Goal: Information Seeking & Learning: Check status

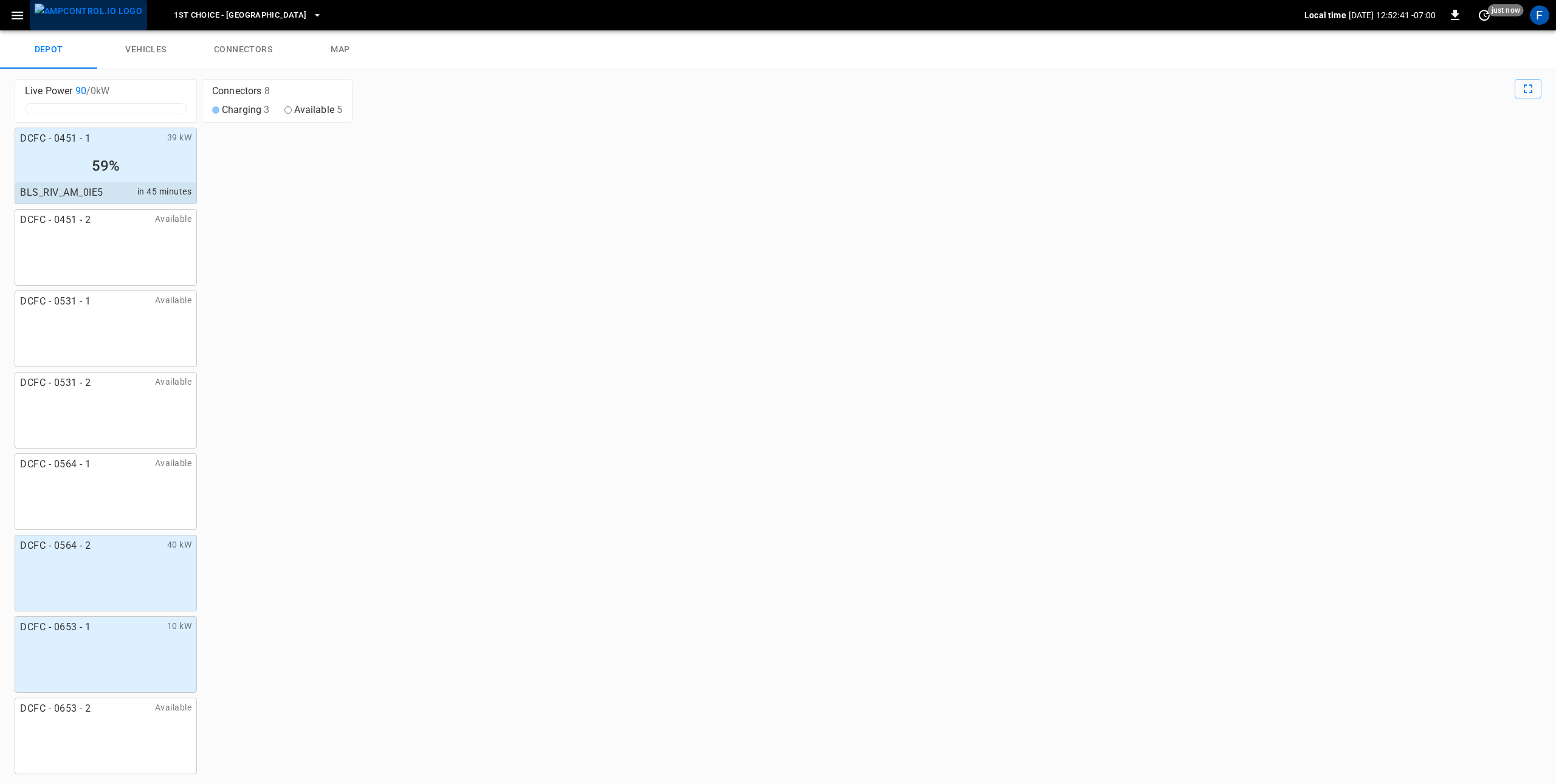
click at [116, 17] on img "menu" at bounding box center [88, 11] width 108 height 15
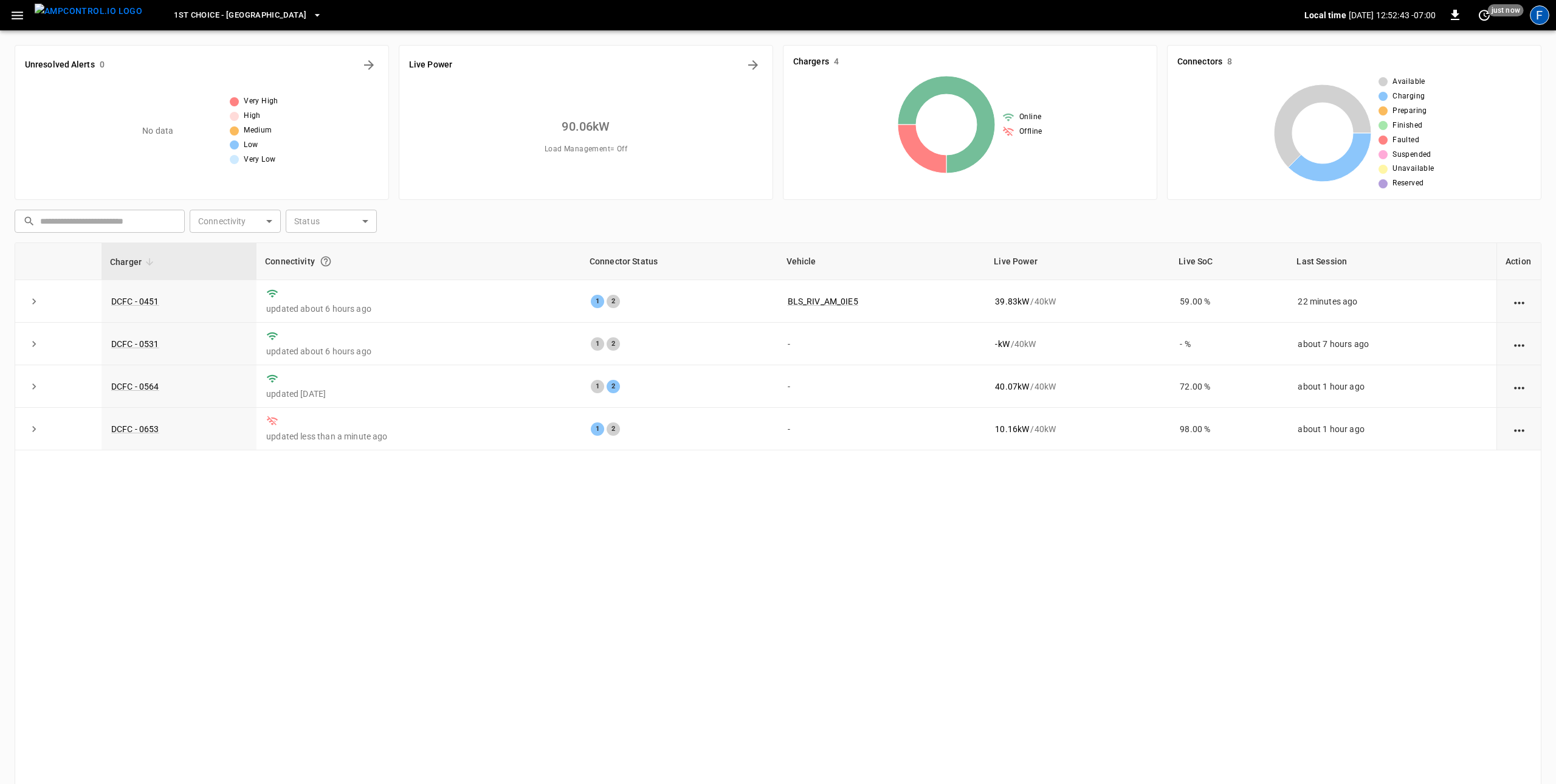
click at [1542, 13] on div "F" at bounding box center [1539, 15] width 20 height 20
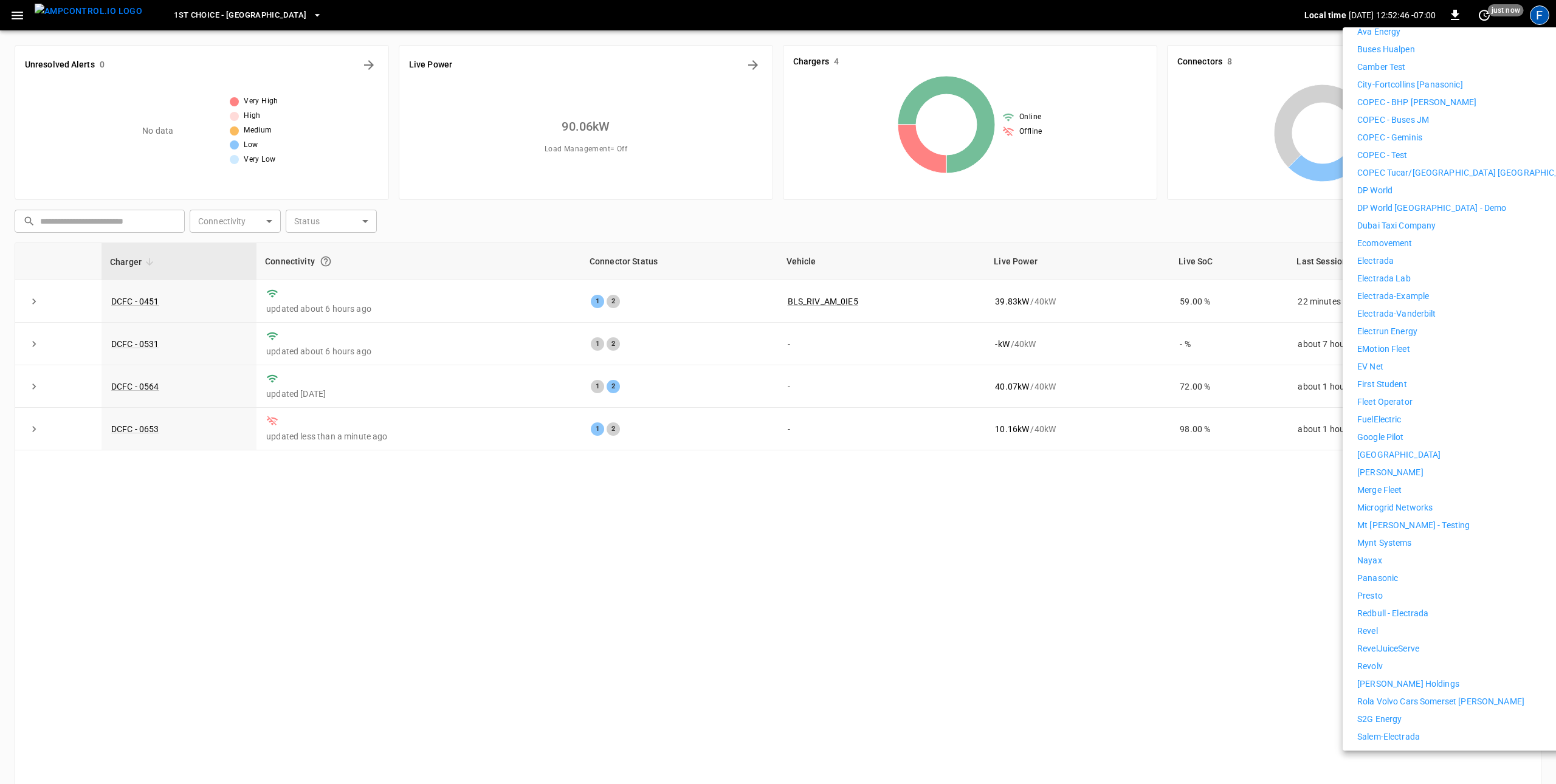
scroll to position [507, 0]
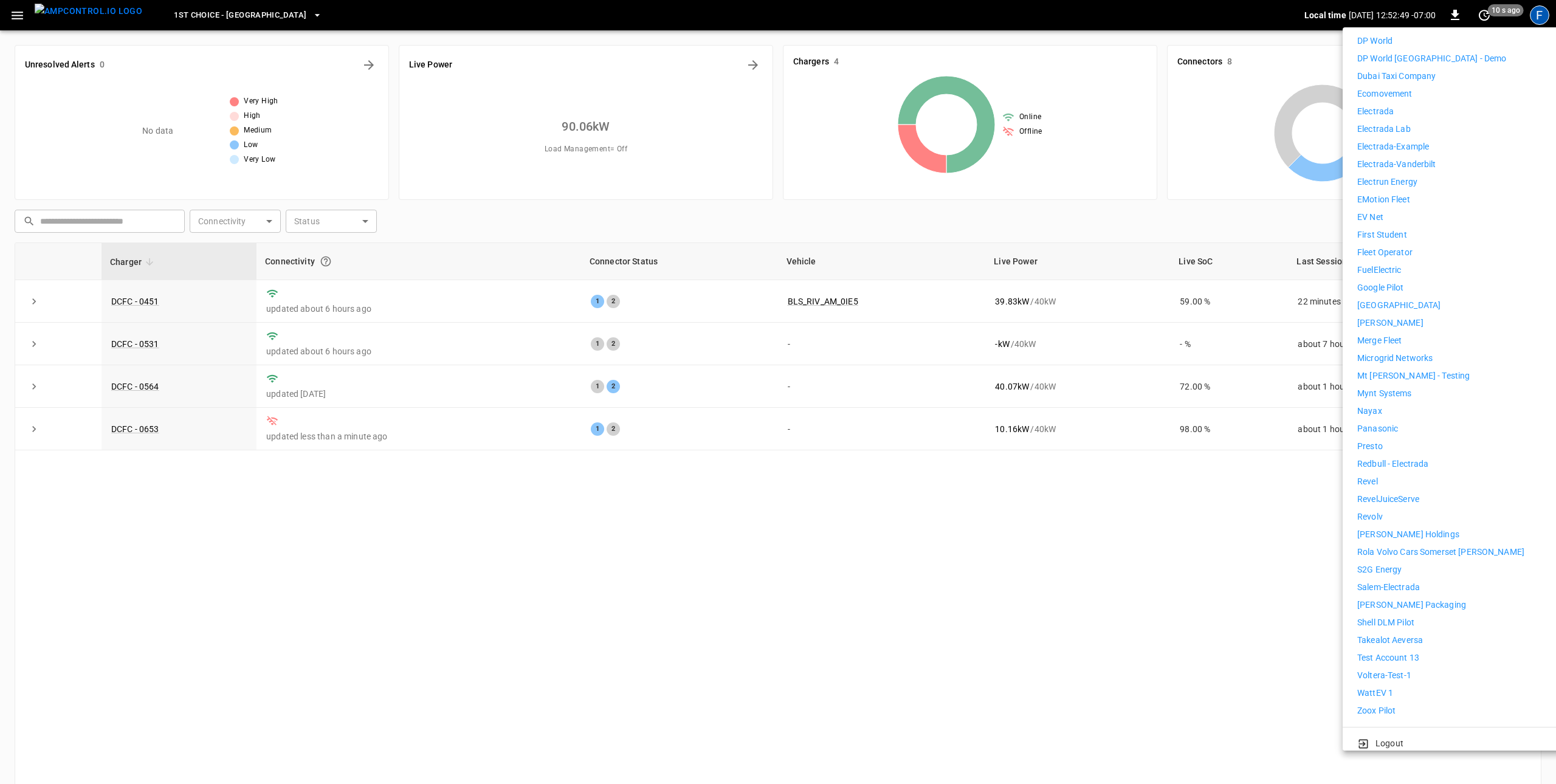
click at [1374, 404] on p "Nayax" at bounding box center [1369, 410] width 25 height 13
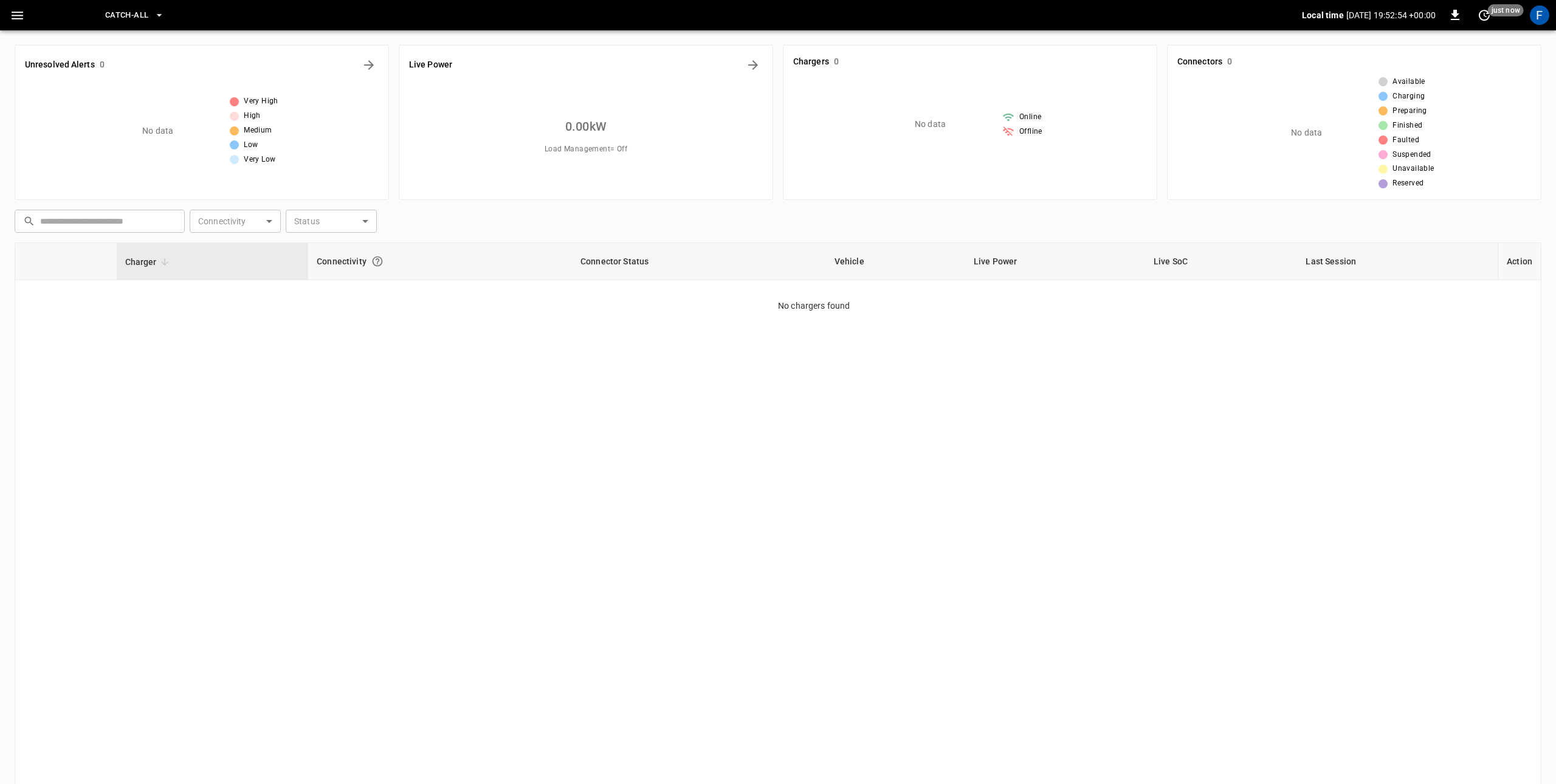
click at [54, 20] on img "menu" at bounding box center [54, 15] width 0 height 23
click at [148, 19] on span "Catch-all" at bounding box center [127, 15] width 43 height 14
click at [178, 19] on div at bounding box center [778, 392] width 1556 height 784
click at [1529, 19] on div "F" at bounding box center [1539, 15] width 23 height 23
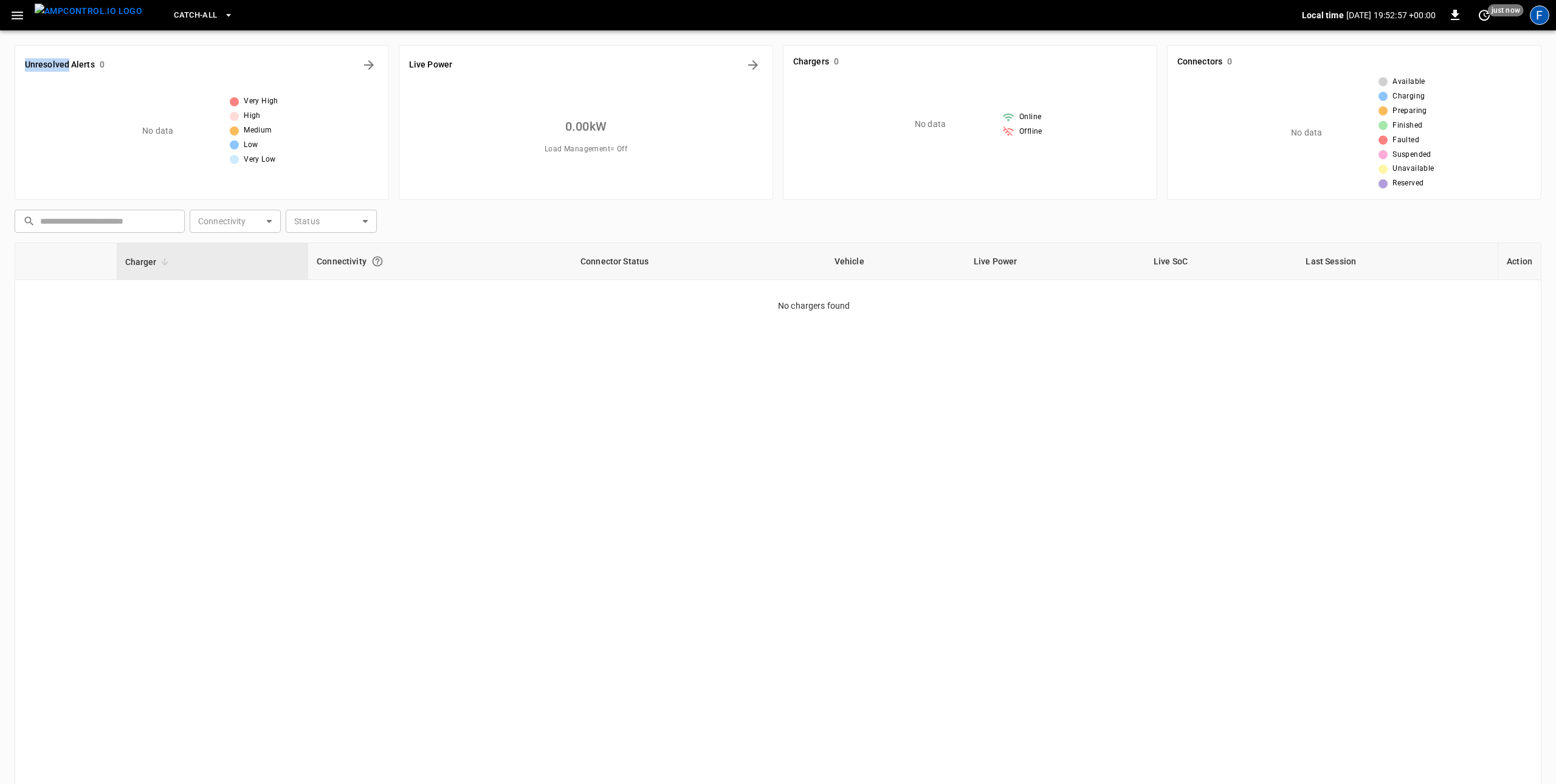
click at [1535, 17] on div "F" at bounding box center [1539, 15] width 20 height 20
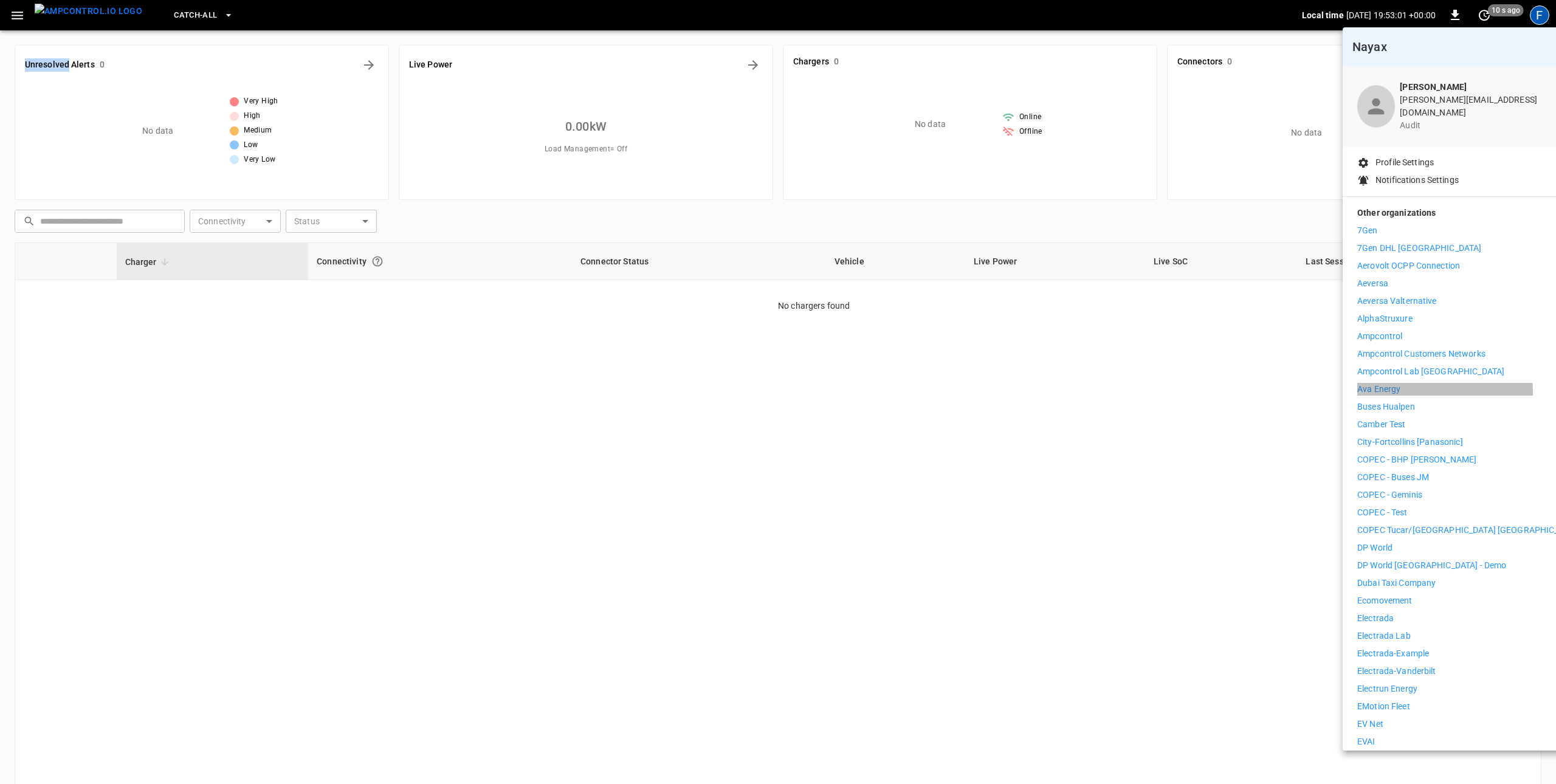
click at [1380, 383] on p "Ava Energy" at bounding box center [1378, 389] width 43 height 13
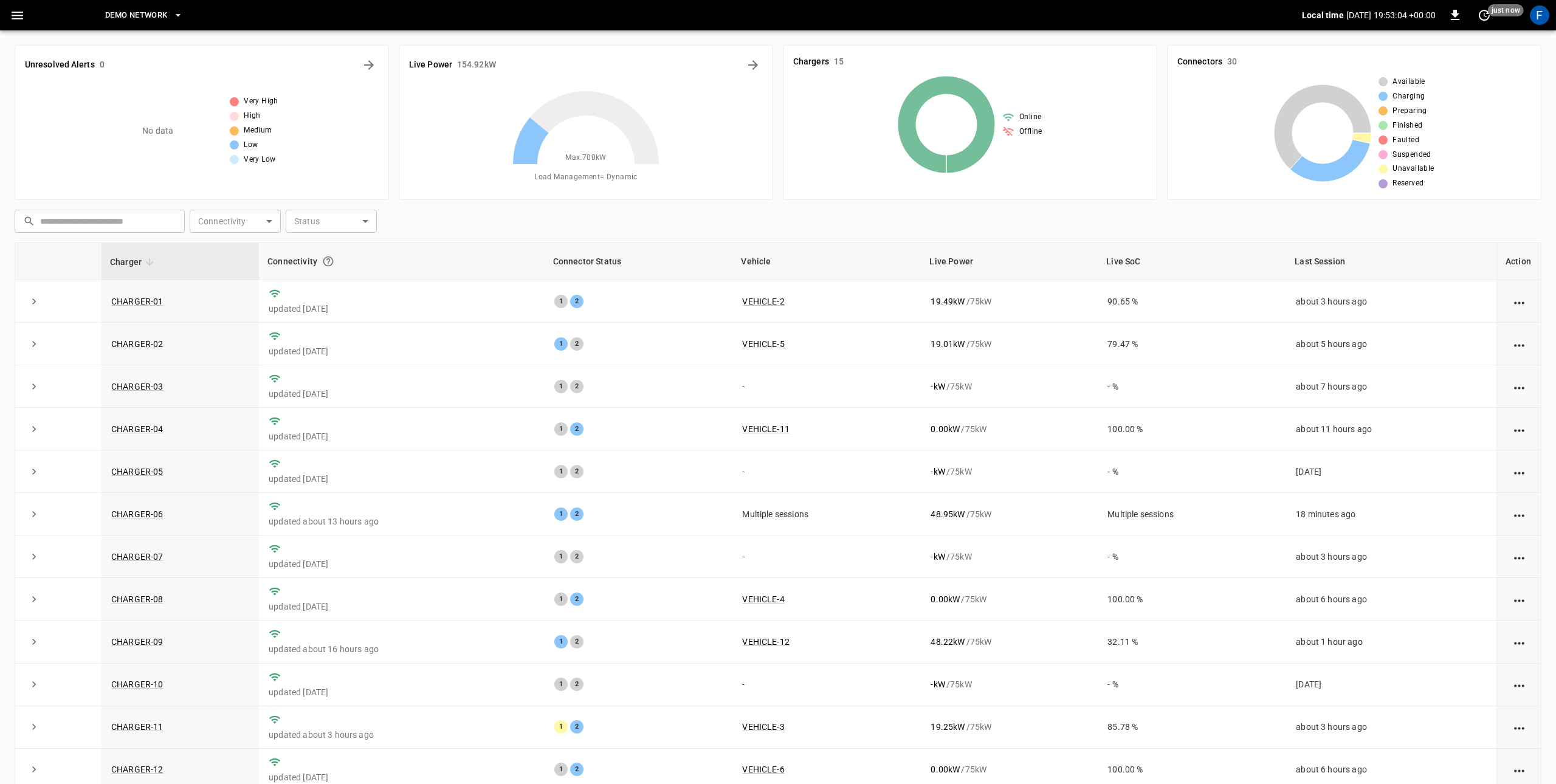
click at [24, 18] on icon "button" at bounding box center [17, 15] width 15 height 15
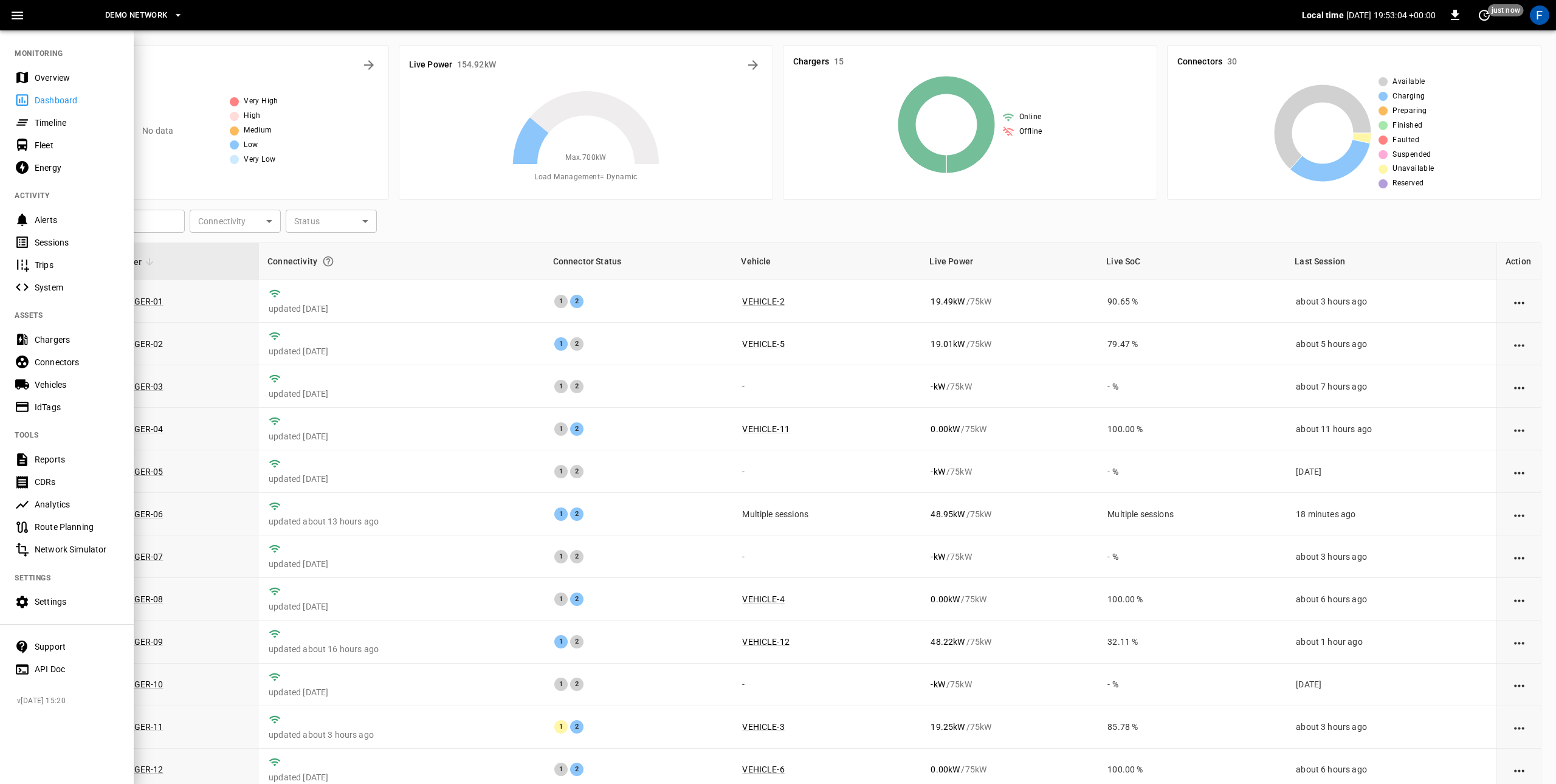
click at [49, 77] on div "Overview" at bounding box center [77, 78] width 84 height 12
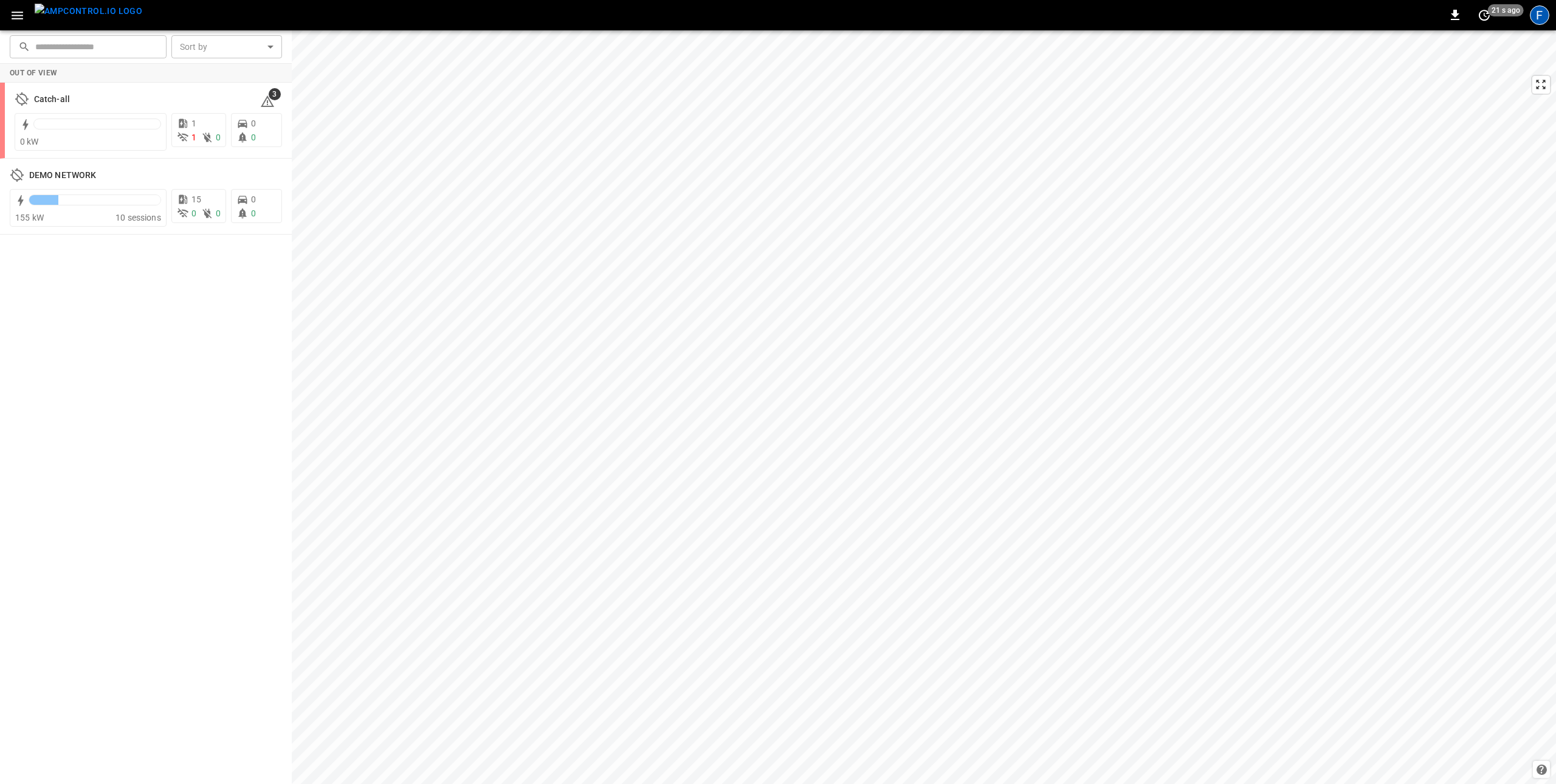
click at [1531, 14] on div "F" at bounding box center [1539, 15] width 20 height 20
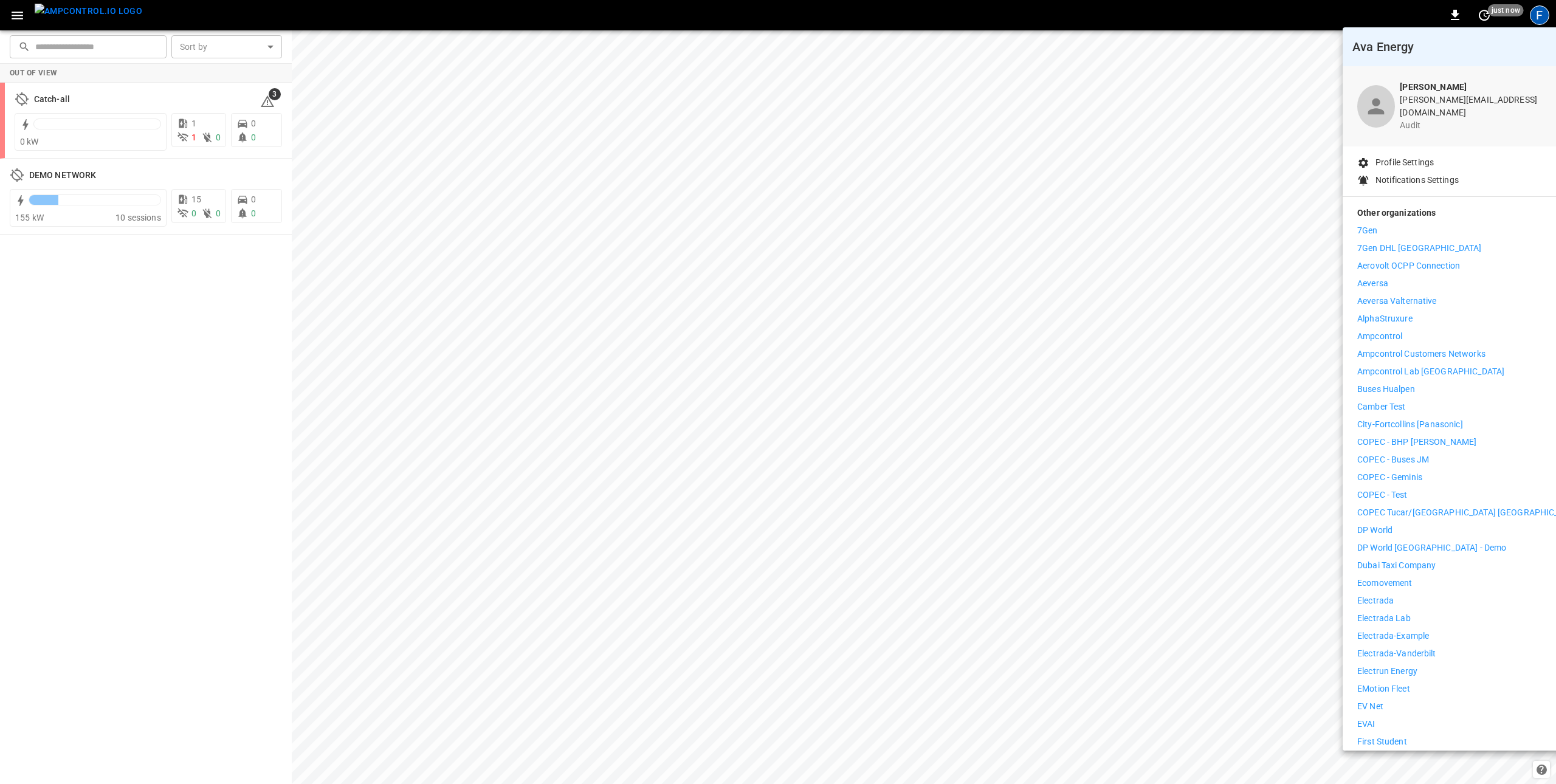
click at [1399, 471] on p "COPEC - Geminis" at bounding box center [1389, 477] width 65 height 13
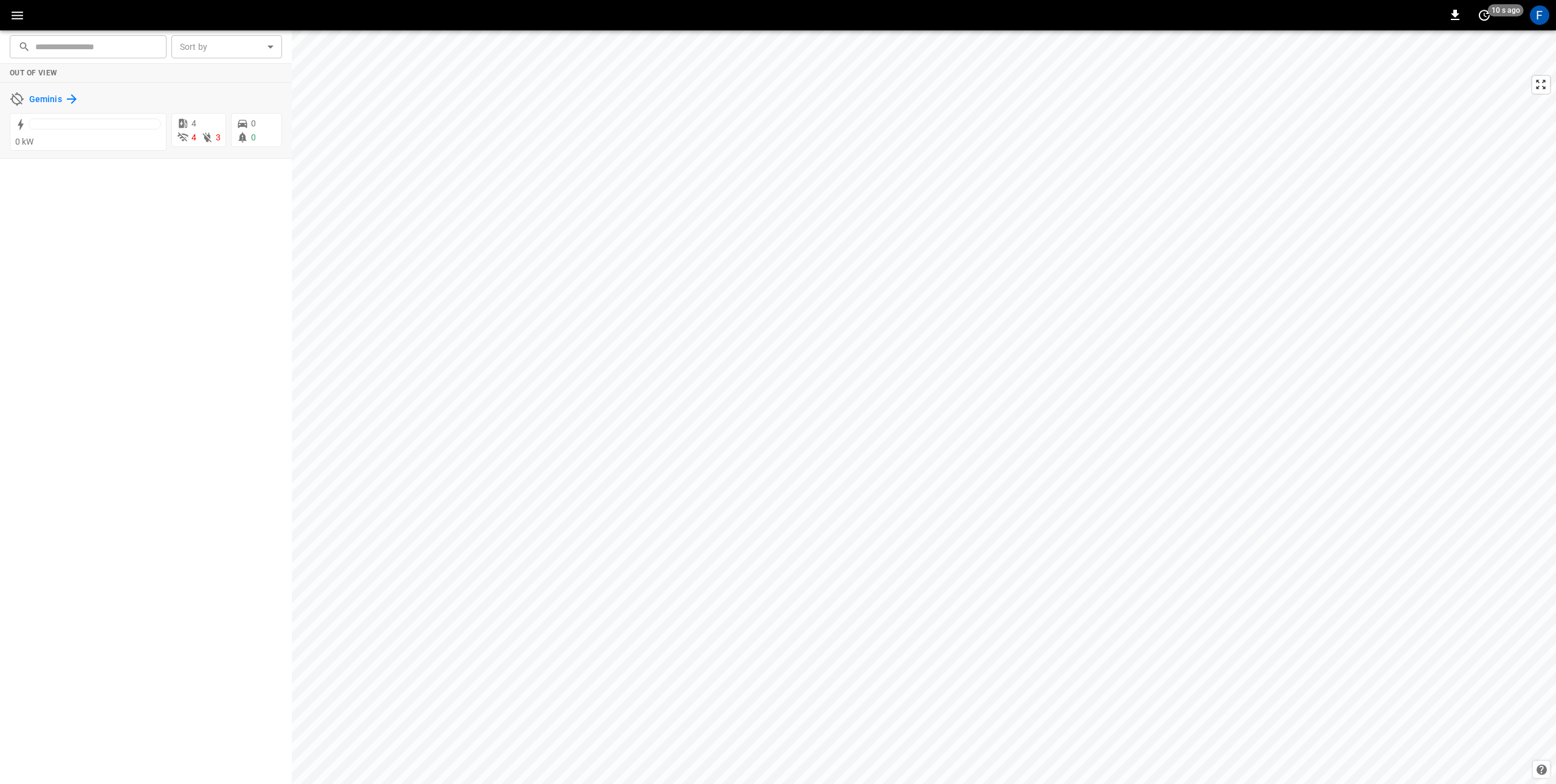
click at [35, 98] on h6 "Geminis" at bounding box center [46, 99] width 33 height 14
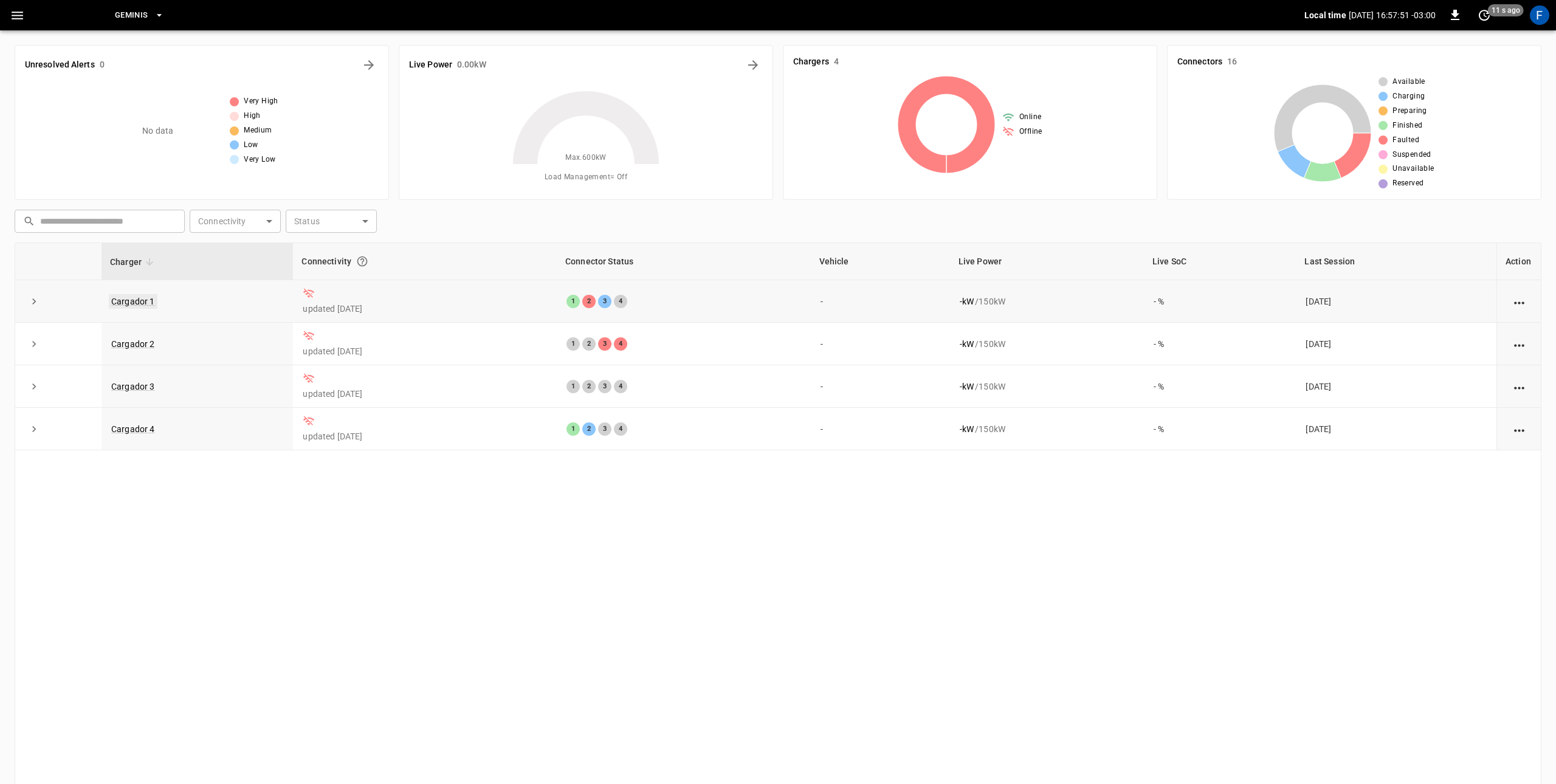
click at [137, 304] on link "Cargador 1" at bounding box center [133, 300] width 49 height 14
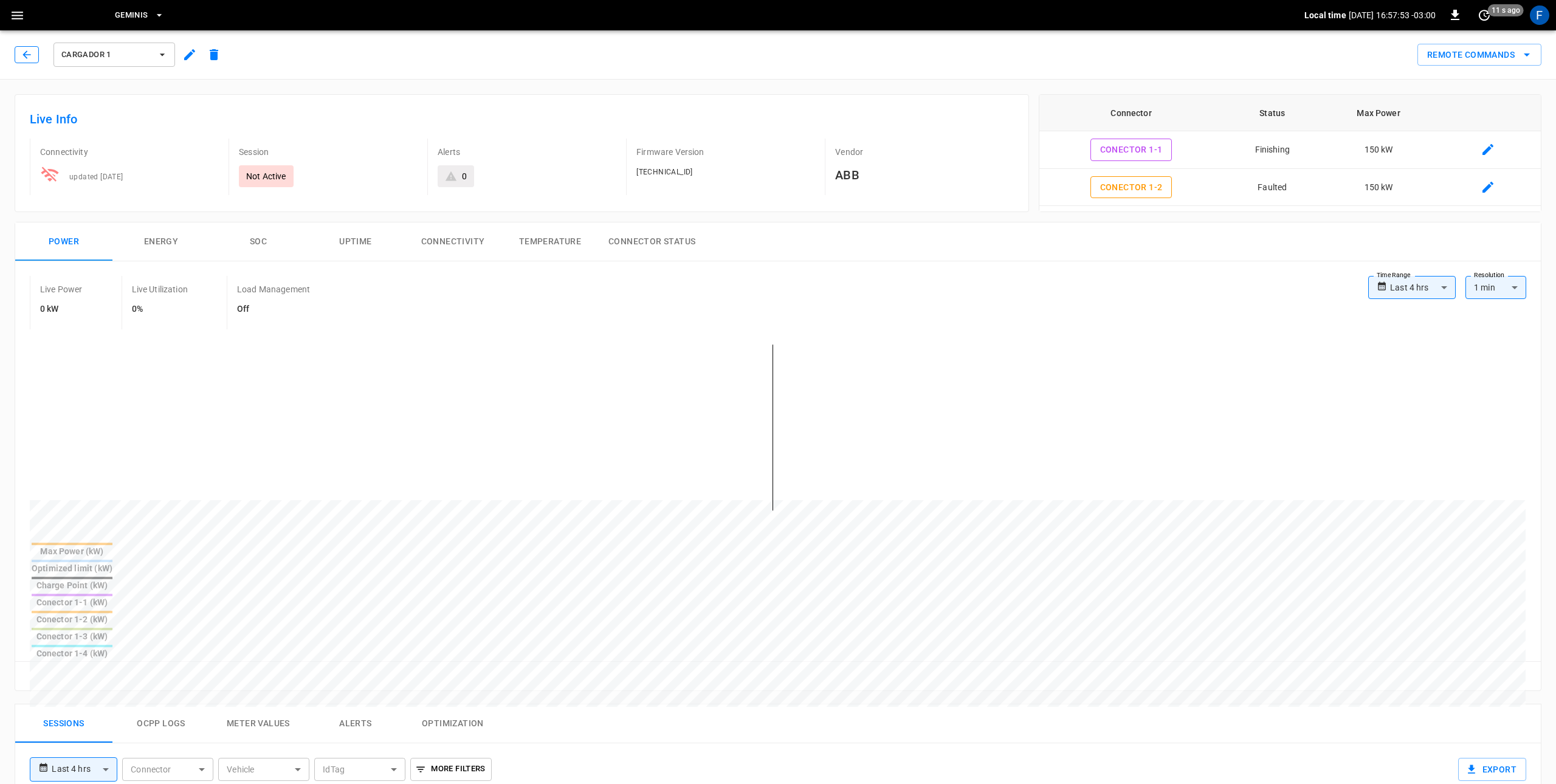
click at [23, 55] on icon "button" at bounding box center [26, 55] width 12 height 12
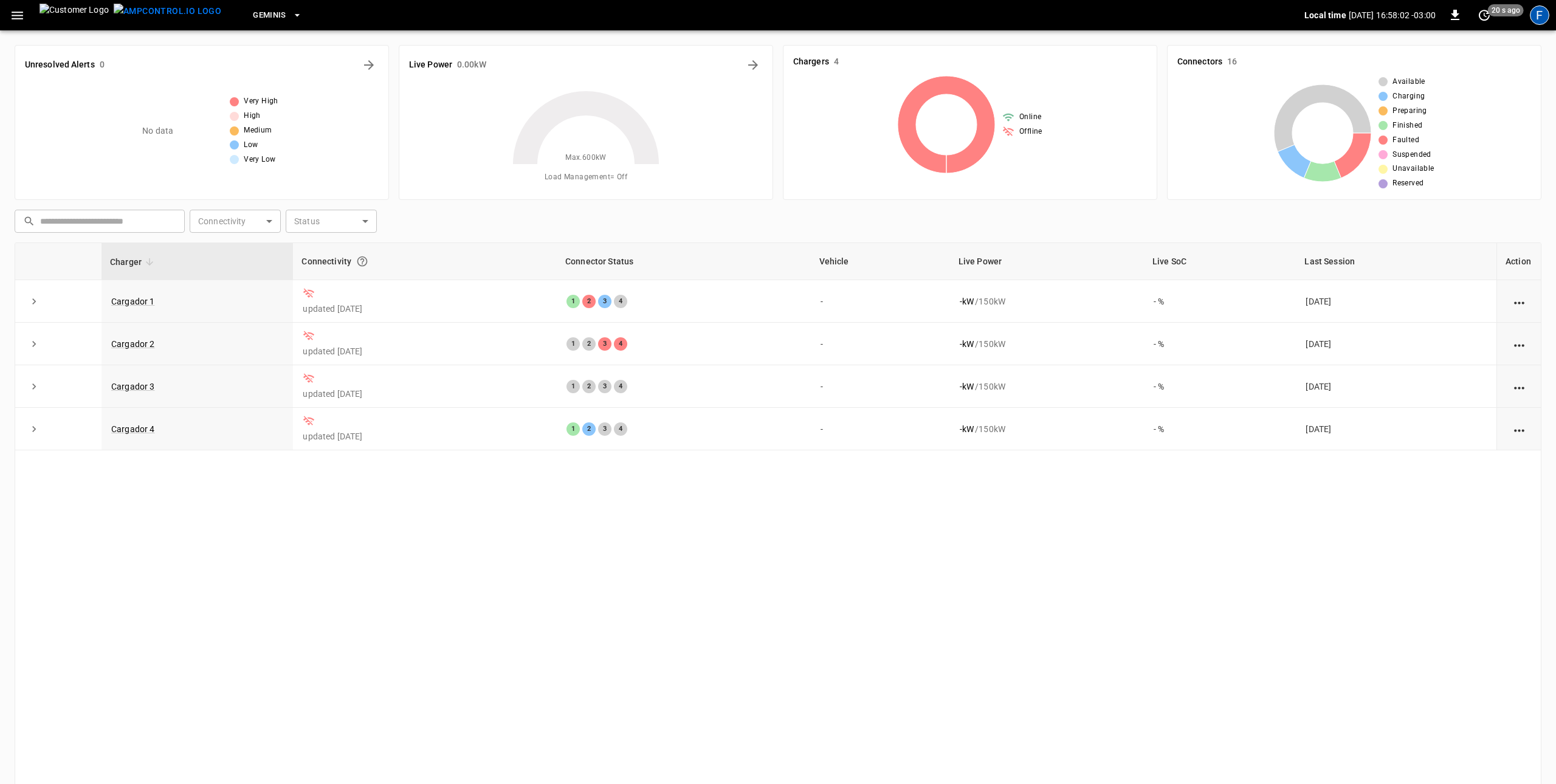
click at [1539, 20] on div "F" at bounding box center [1539, 15] width 20 height 20
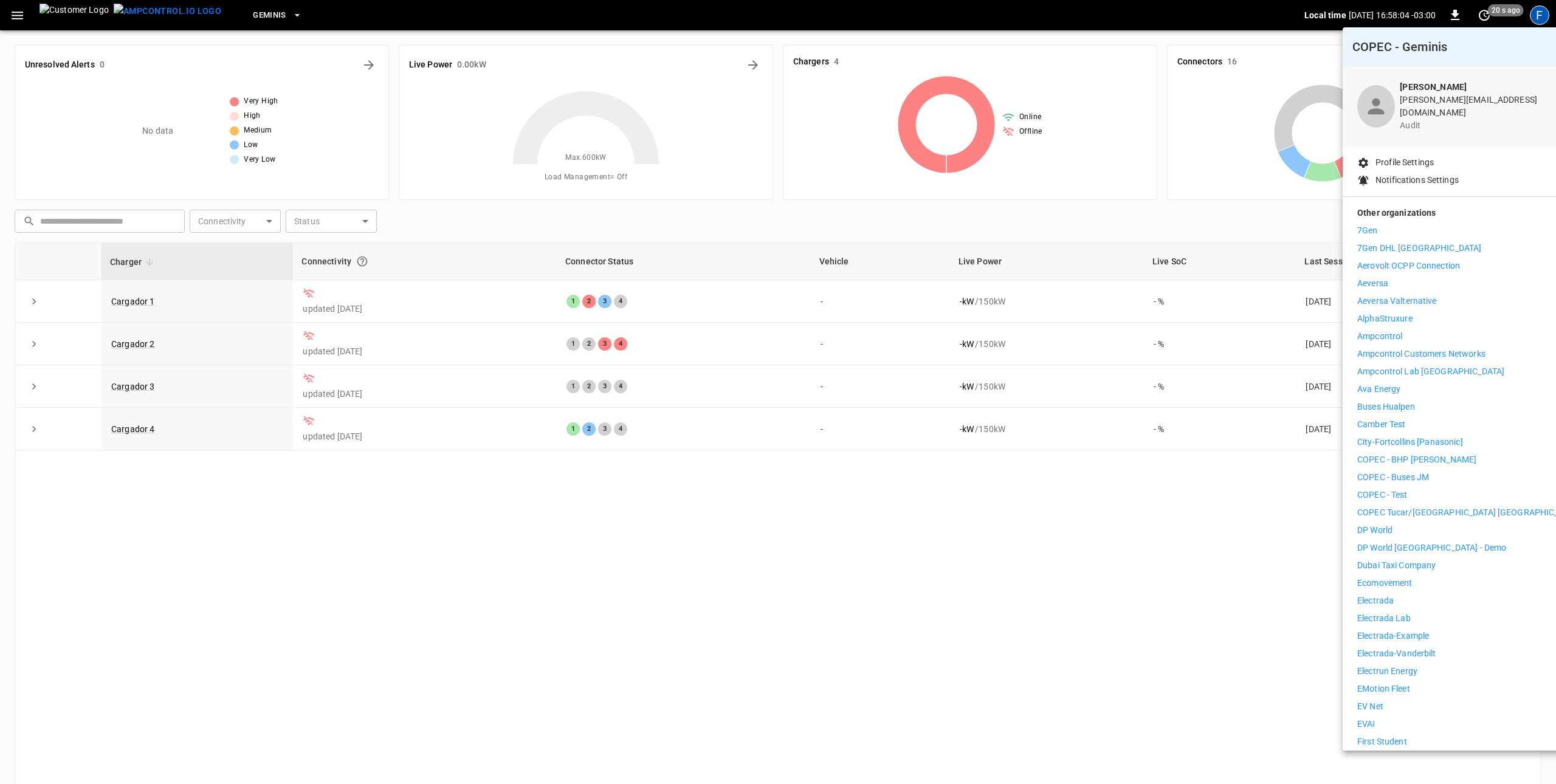
drag, startPoint x: 1380, startPoint y: 381, endPoint x: 1091, endPoint y: 382, distance: 289.0
click at [1380, 383] on p "Ava Energy" at bounding box center [1378, 389] width 43 height 13
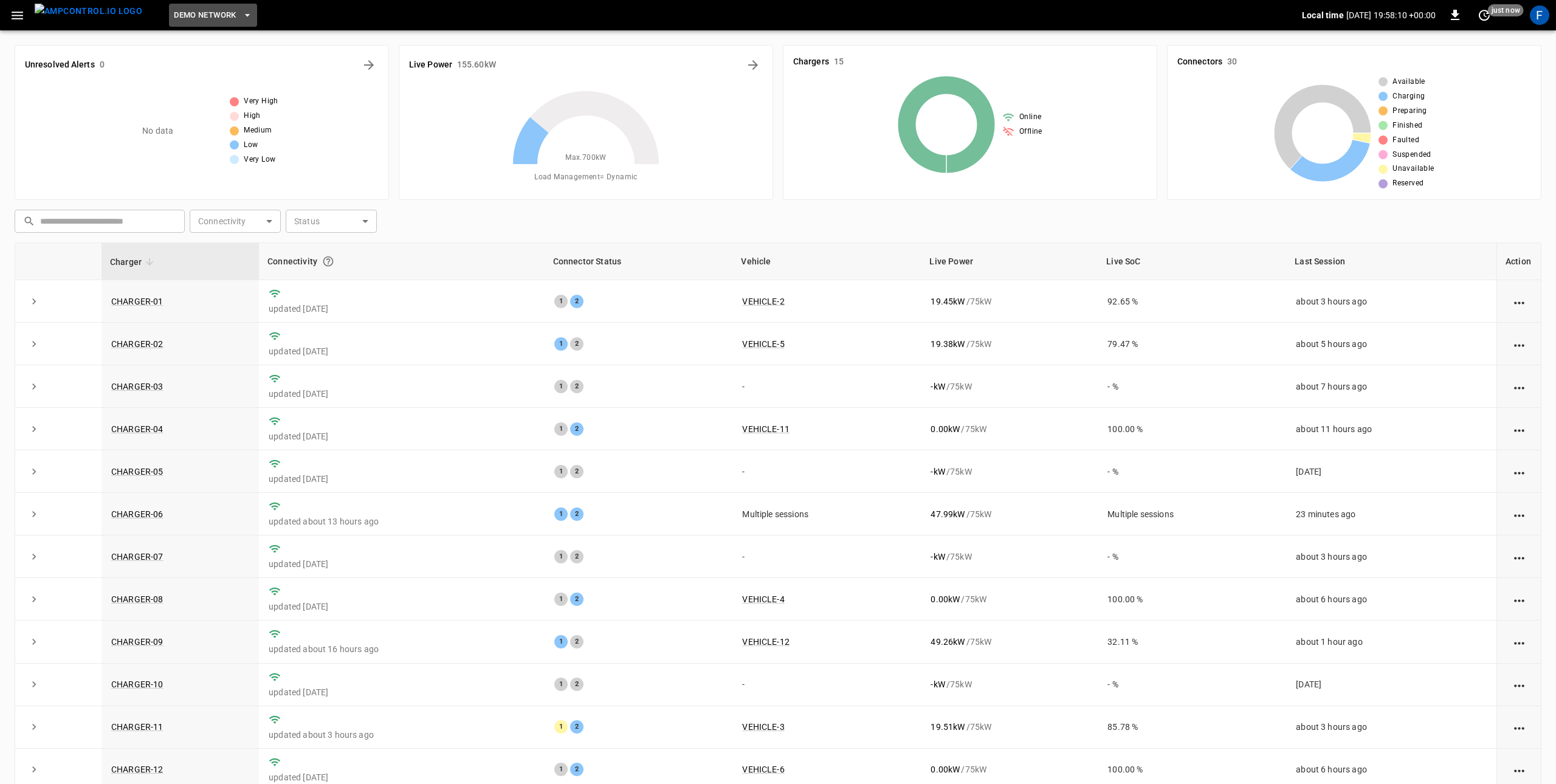
click at [179, 16] on span "DEMO NETWORK" at bounding box center [205, 15] width 62 height 14
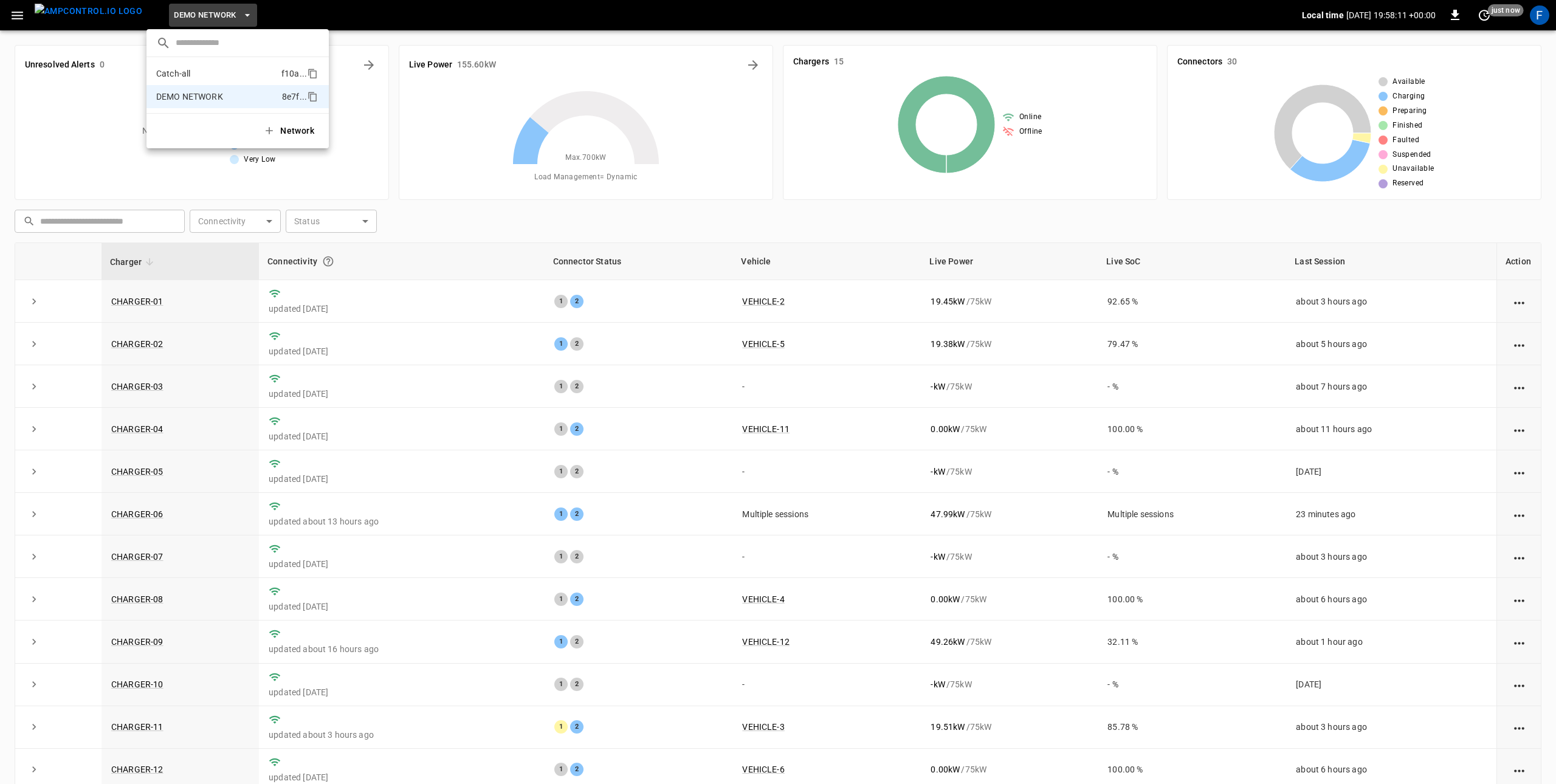
click at [194, 79] on p "Catch-all" at bounding box center [216, 74] width 121 height 12
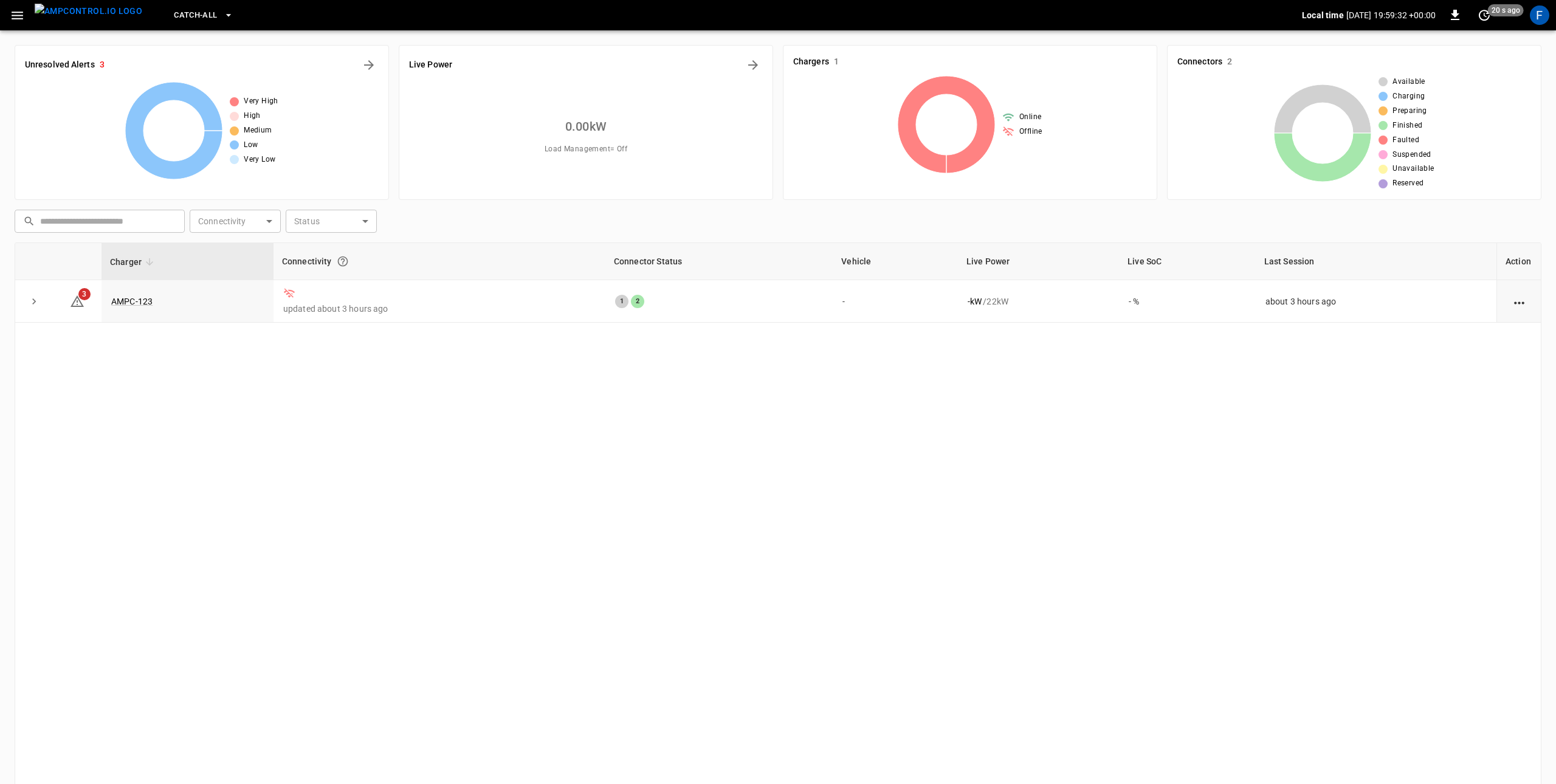
click at [375, 335] on div "Charger Connectivity Connector Status Vehicle Live Power Live SoC Last Session …" at bounding box center [778, 517] width 1527 height 548
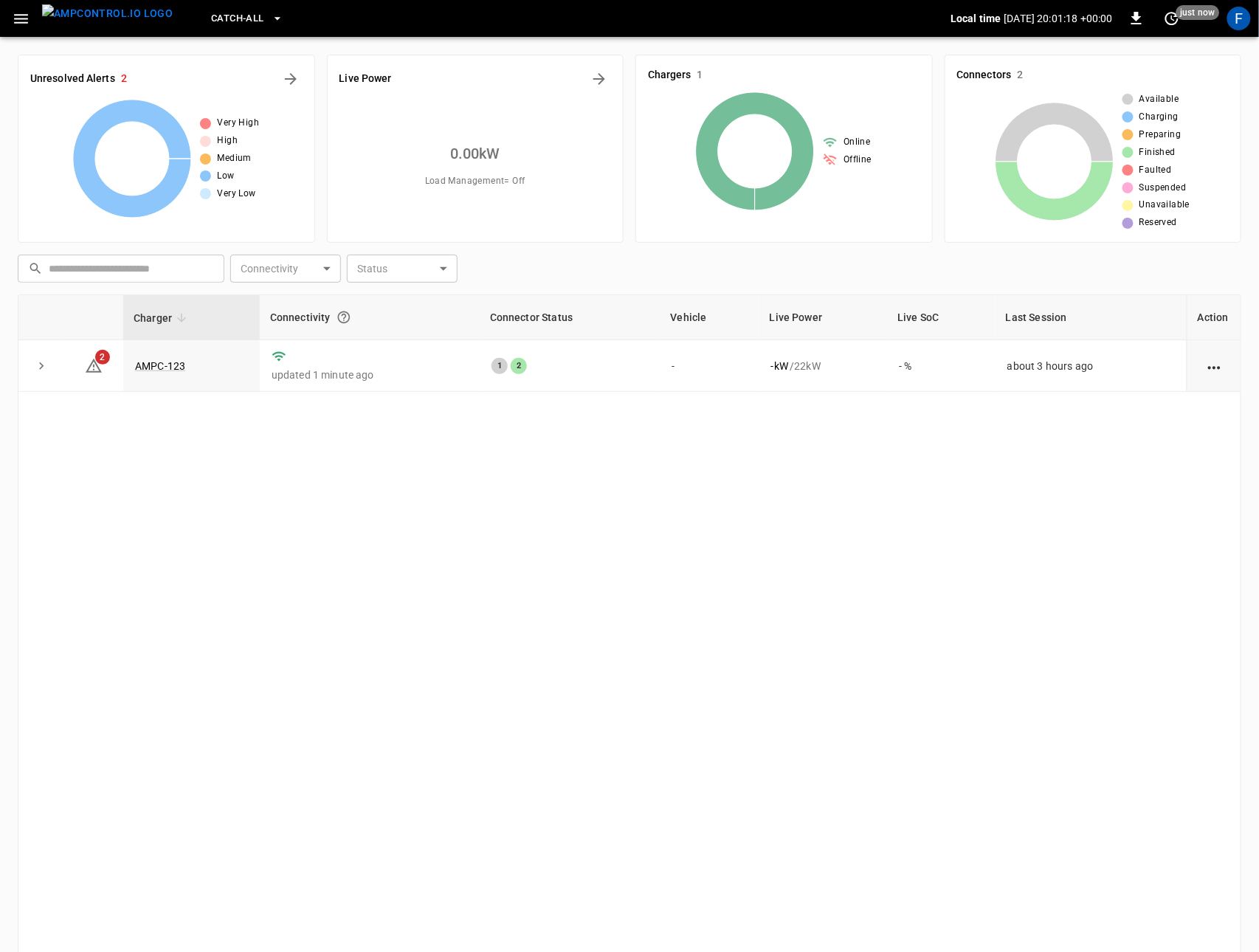
click at [110, 23] on img "menu" at bounding box center [107, 14] width 131 height 18
click at [37, 0] on button "menu" at bounding box center [108, 18] width 143 height 37
click at [297, 575] on div "Charger Connectivity Connector Status Vehicle Live Power Live SoC Last Session …" at bounding box center [630, 627] width 1224 height 666
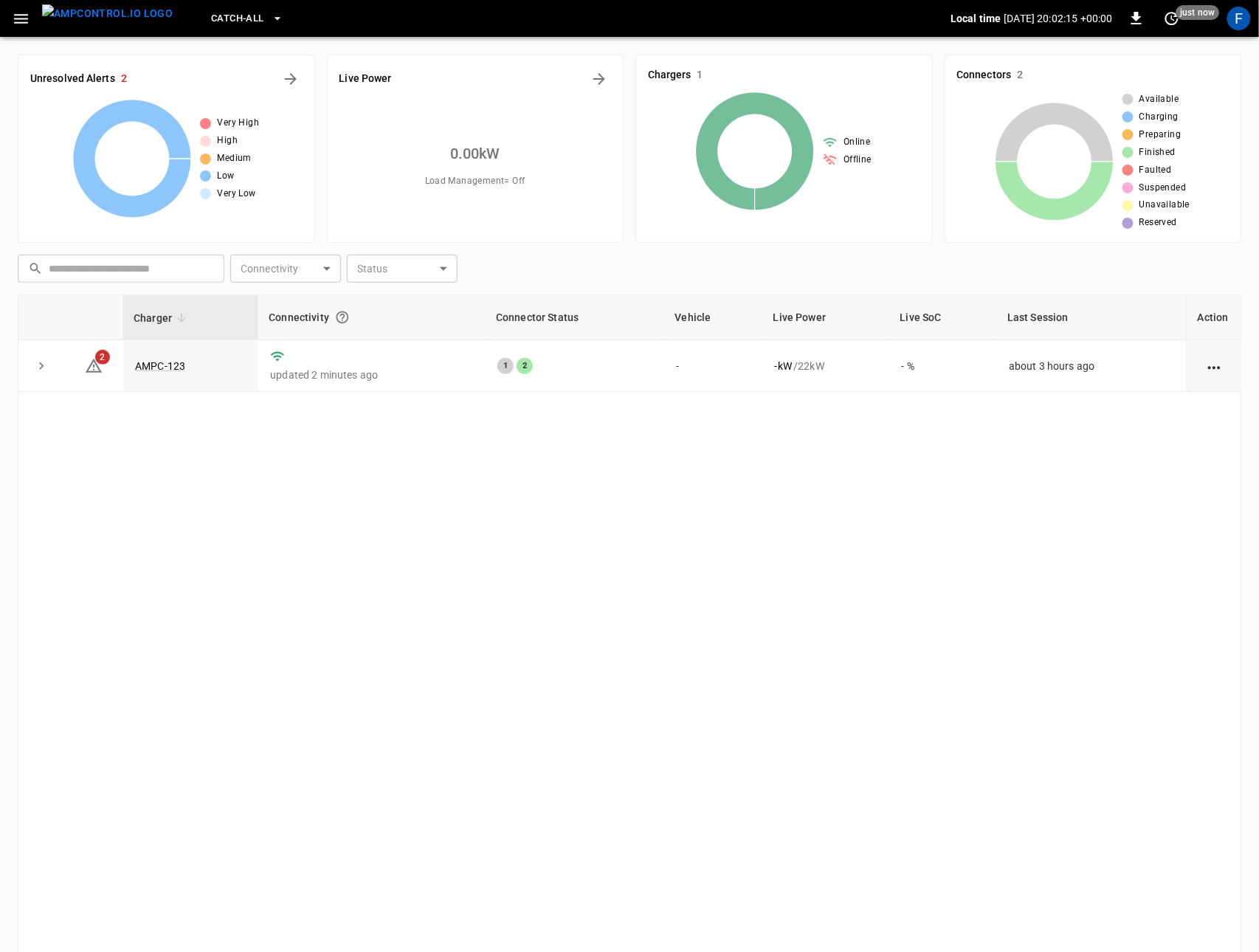
click at [298, 573] on div "Charger Connectivity Connector Status Vehicle Live Power Live SoC Last Session …" at bounding box center [630, 627] width 1224 height 666
click at [292, 579] on div "Charger Connectivity Connector Status Vehicle Live Power Live SoC Last Session …" at bounding box center [630, 627] width 1224 height 666
click at [167, 373] on td "AMPC-123" at bounding box center [191, 366] width 135 height 51
click at [169, 369] on link "AMPC-123" at bounding box center [159, 365] width 56 height 17
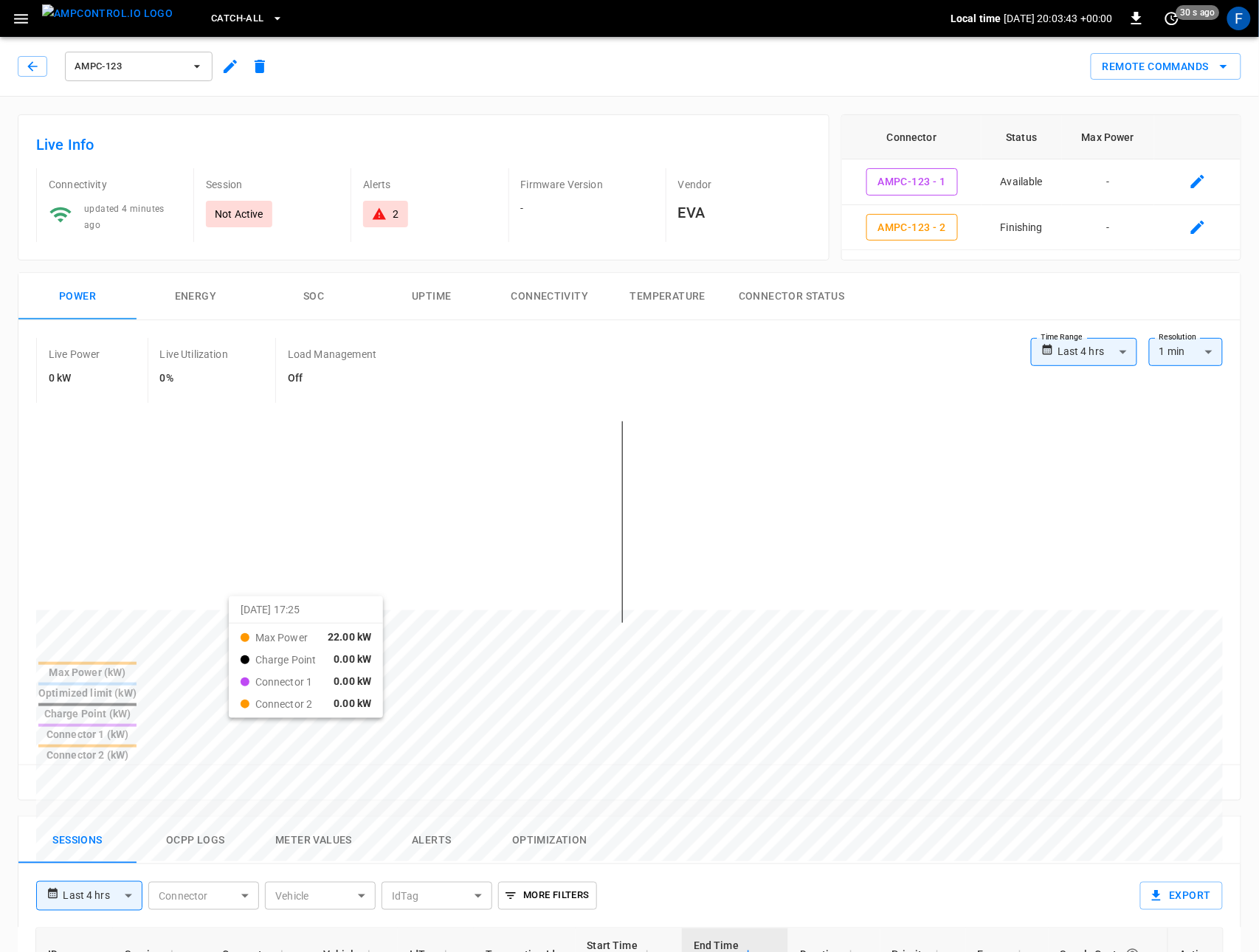
drag, startPoint x: 132, startPoint y: 601, endPoint x: 247, endPoint y: 605, distance: 115.1
click at [247, 864] on div at bounding box center [602, 965] width 1132 height 201
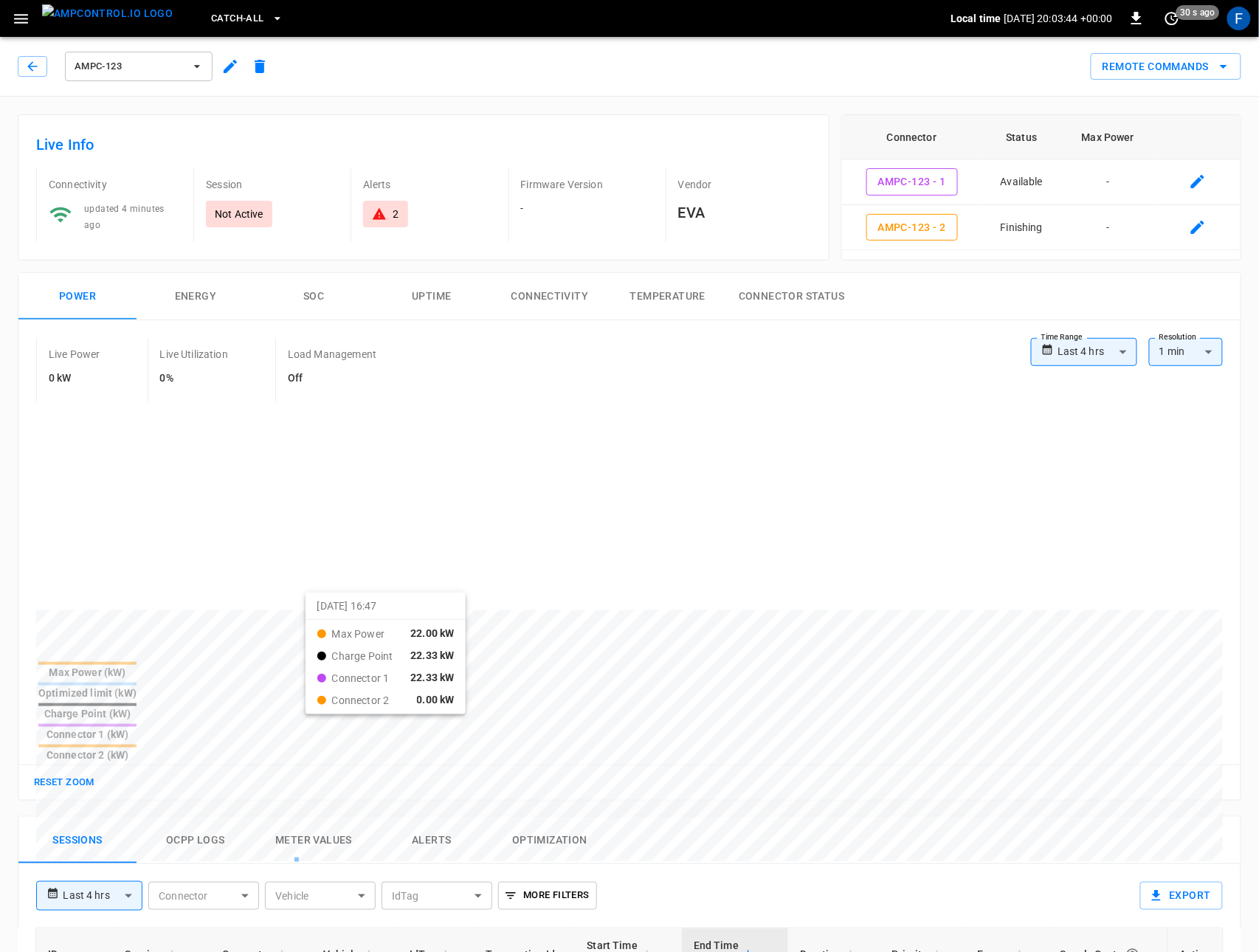
click at [324, 862] on div at bounding box center [602, 963] width 1132 height 201
click at [79, 17] on img "menu" at bounding box center [107, 14] width 131 height 18
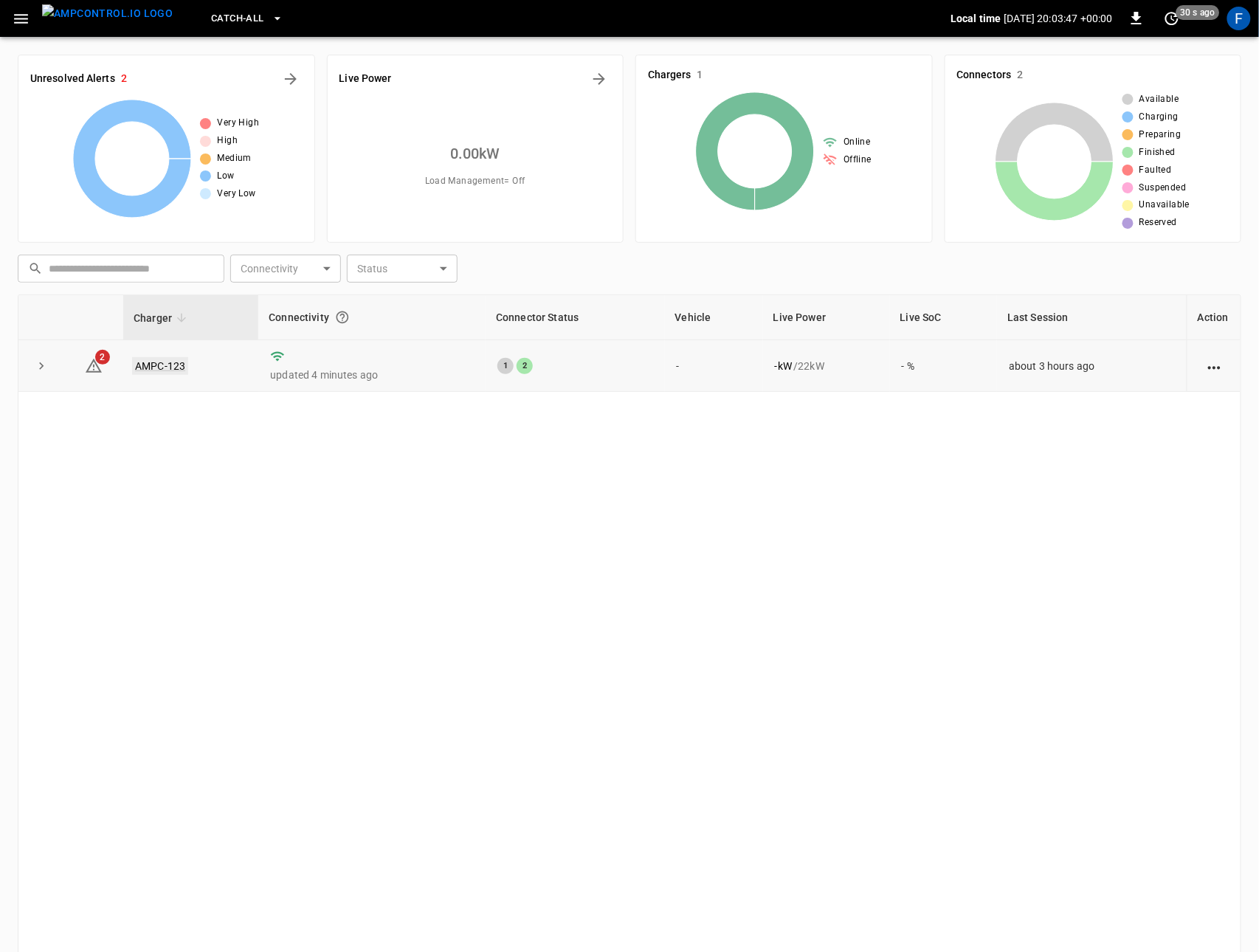
click at [140, 367] on link "AMPC-123" at bounding box center [159, 365] width 56 height 17
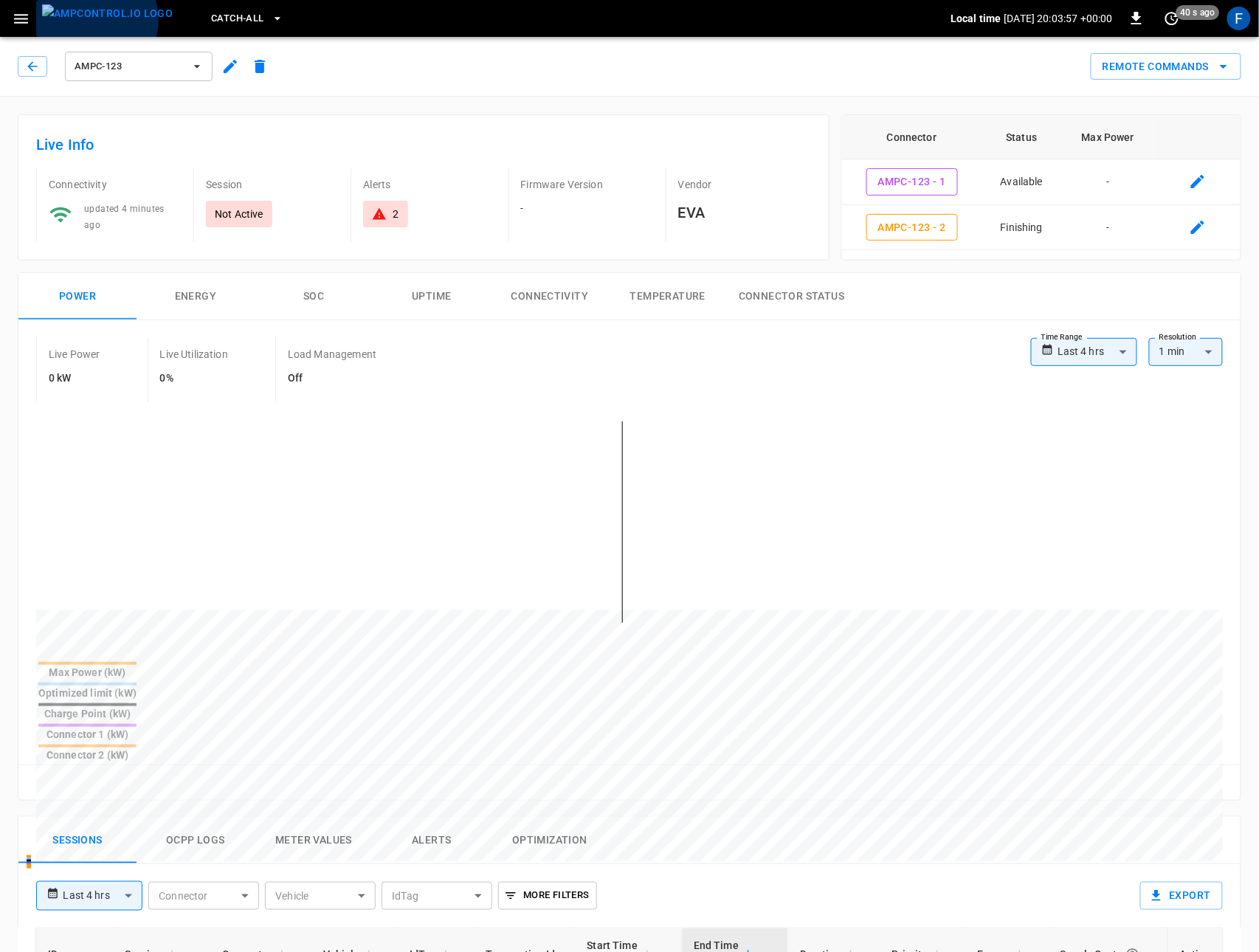
click at [95, 20] on img "menu" at bounding box center [107, 14] width 131 height 18
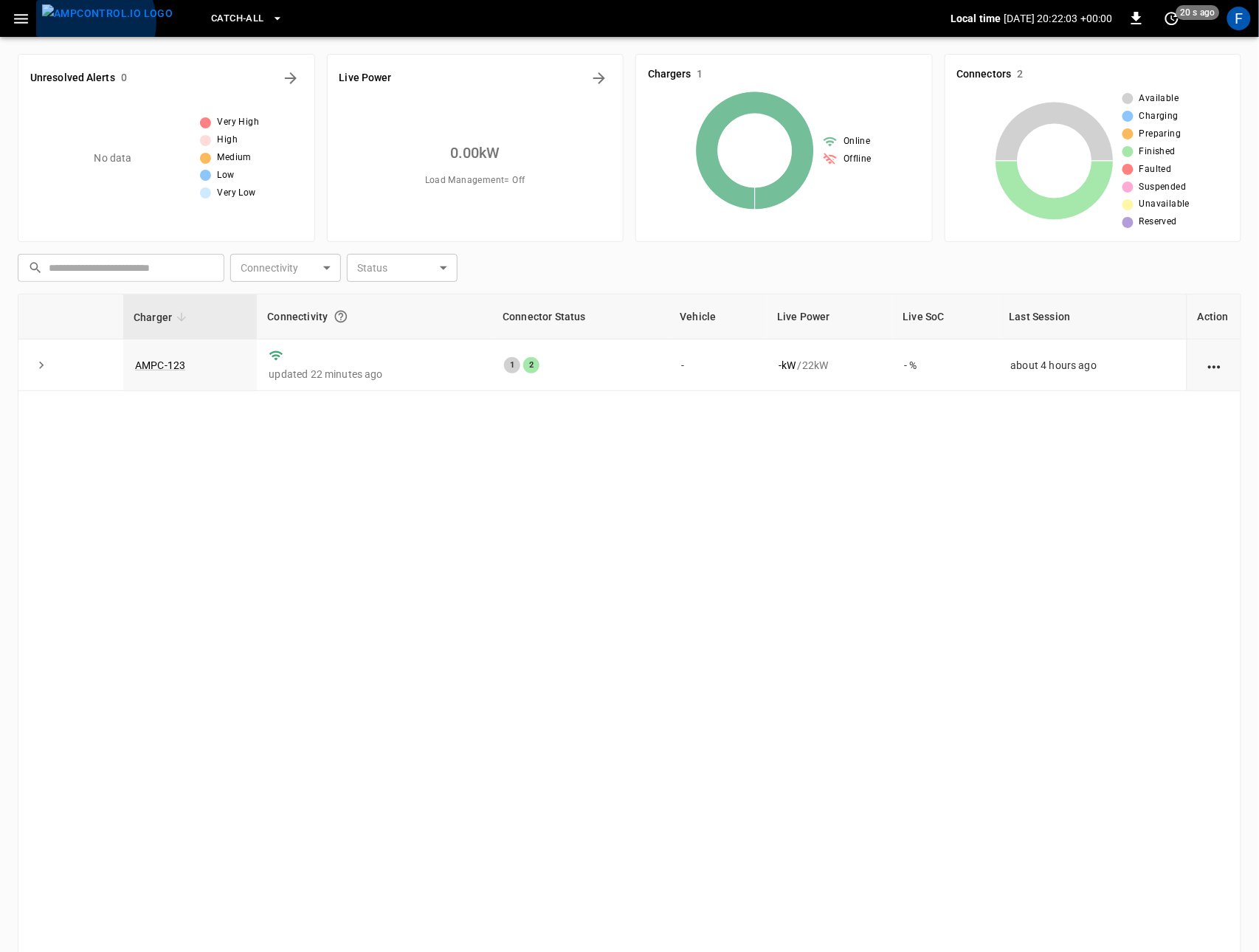
click at [90, 22] on img "menu" at bounding box center [107, 14] width 131 height 18
click at [212, 10] on span "Catch-all" at bounding box center [237, 18] width 52 height 17
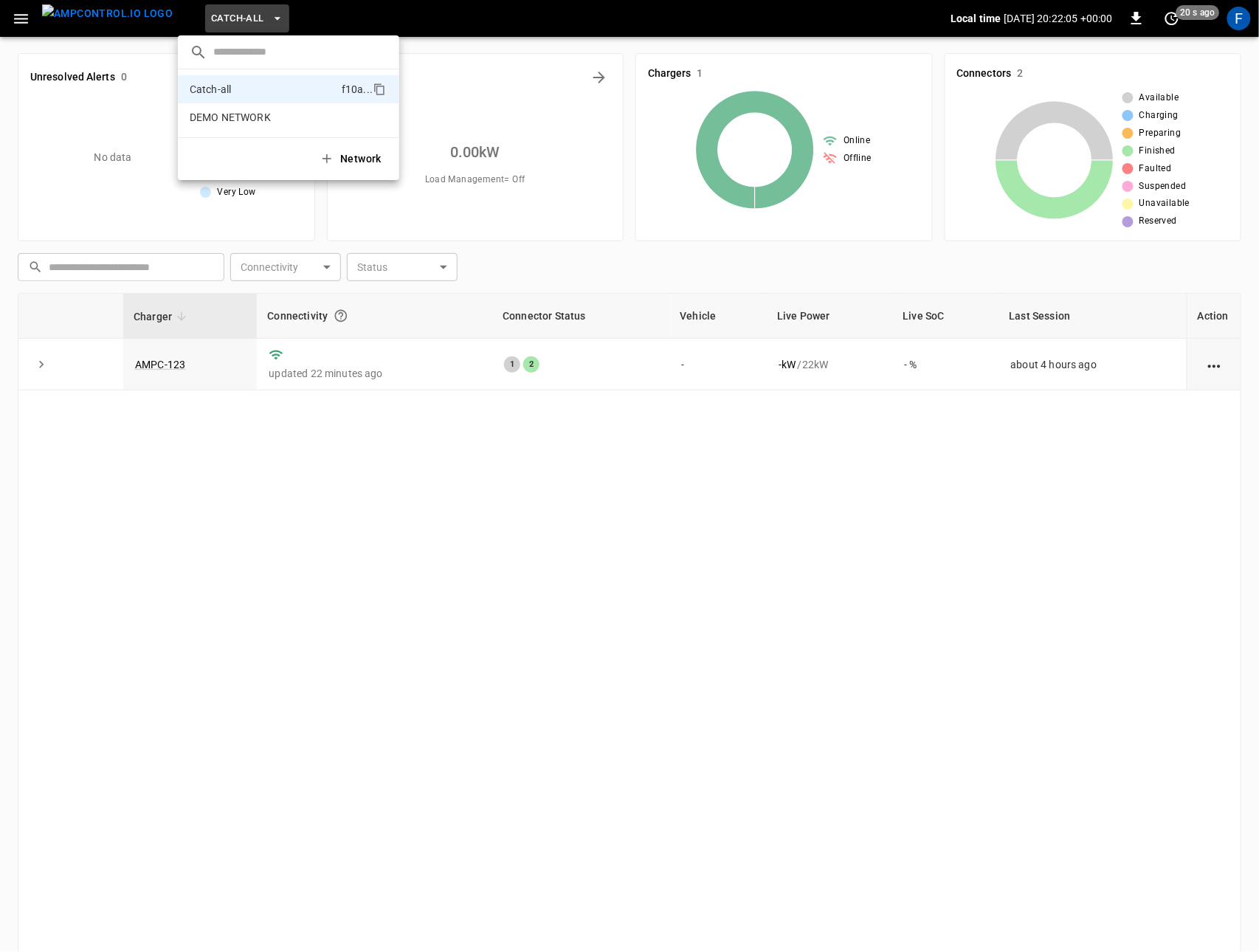
click at [465, 160] on div at bounding box center [630, 476] width 1259 height 952
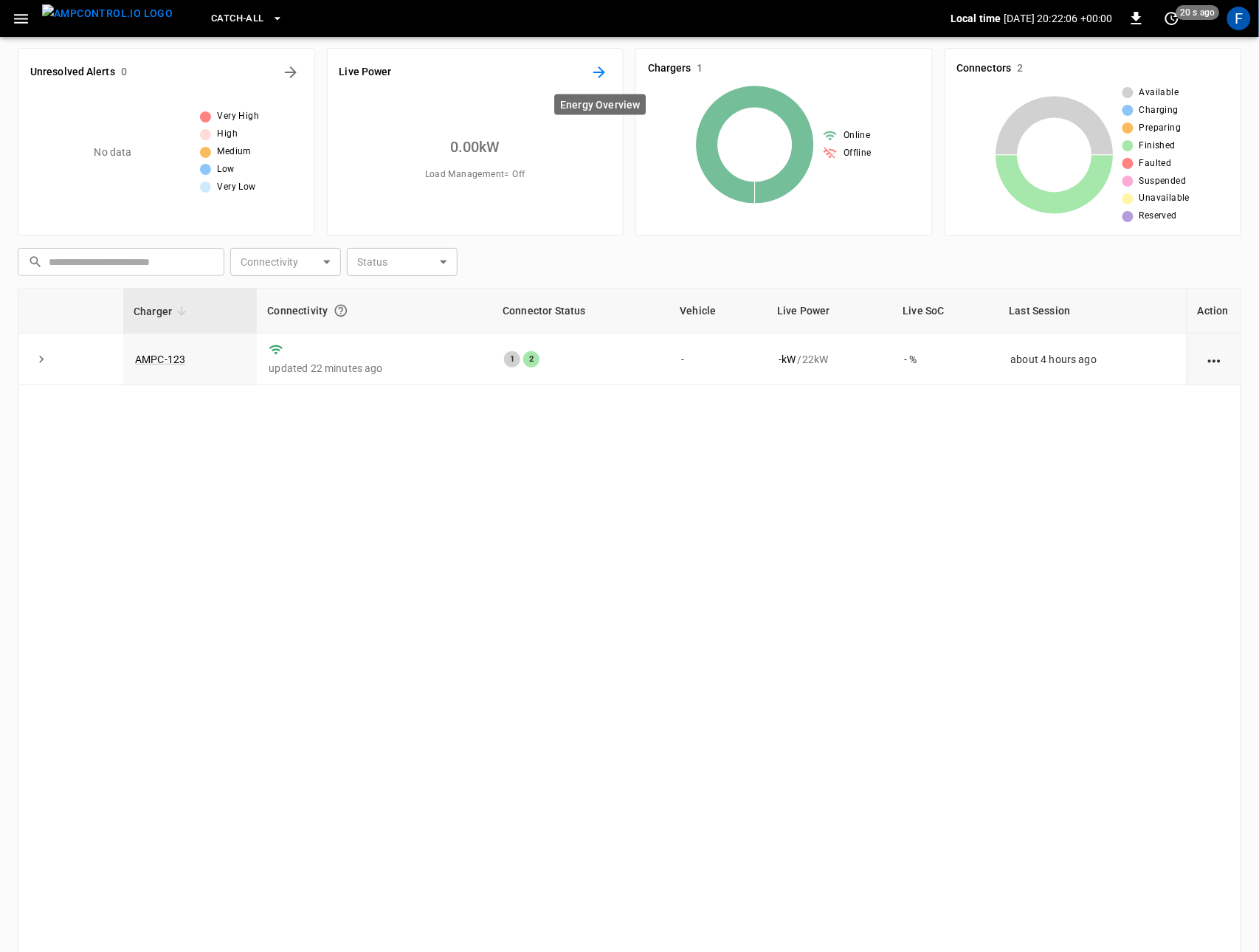
scroll to position [0, 0]
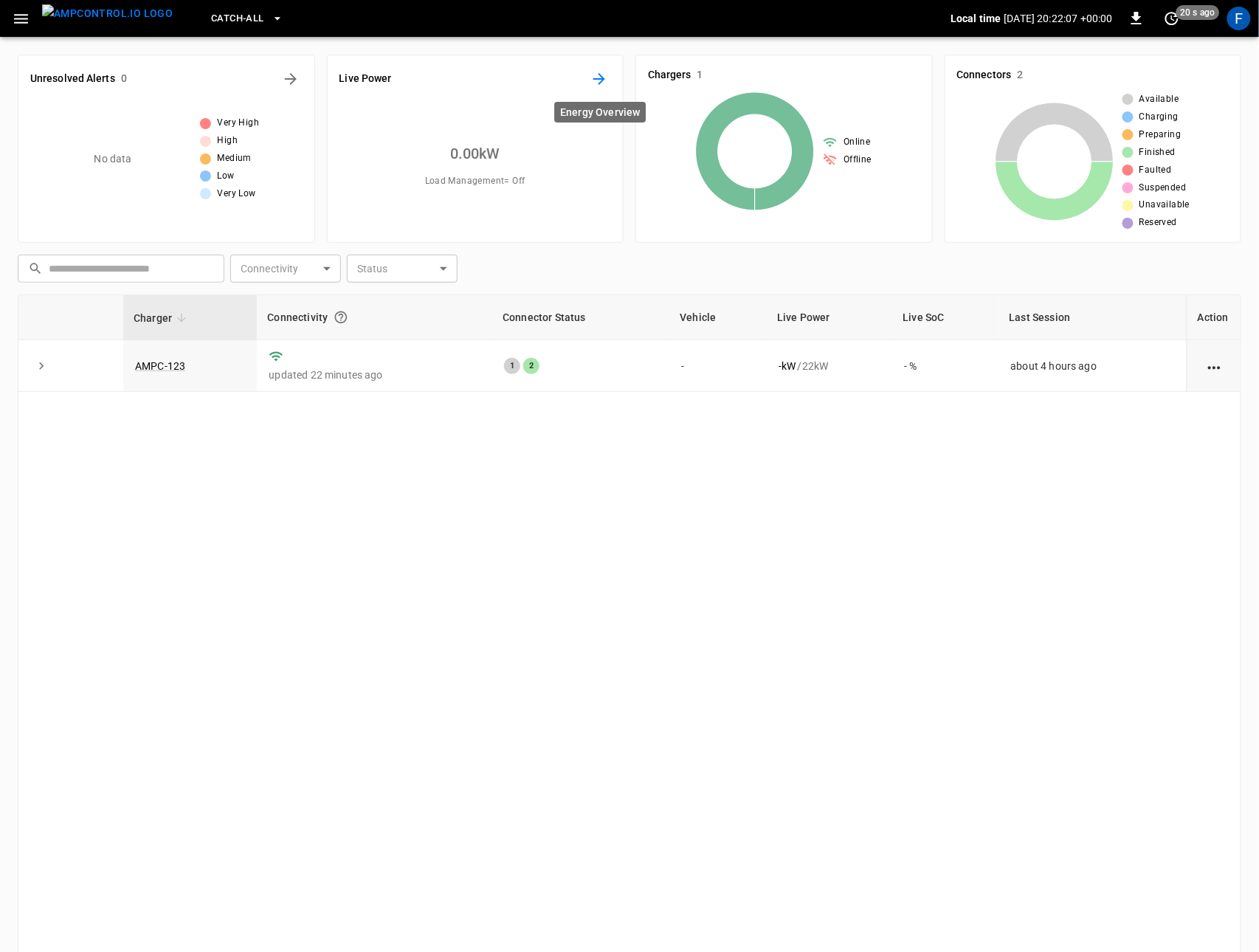
click at [597, 79] on icon "Energy Overview" at bounding box center [598, 79] width 17 height 17
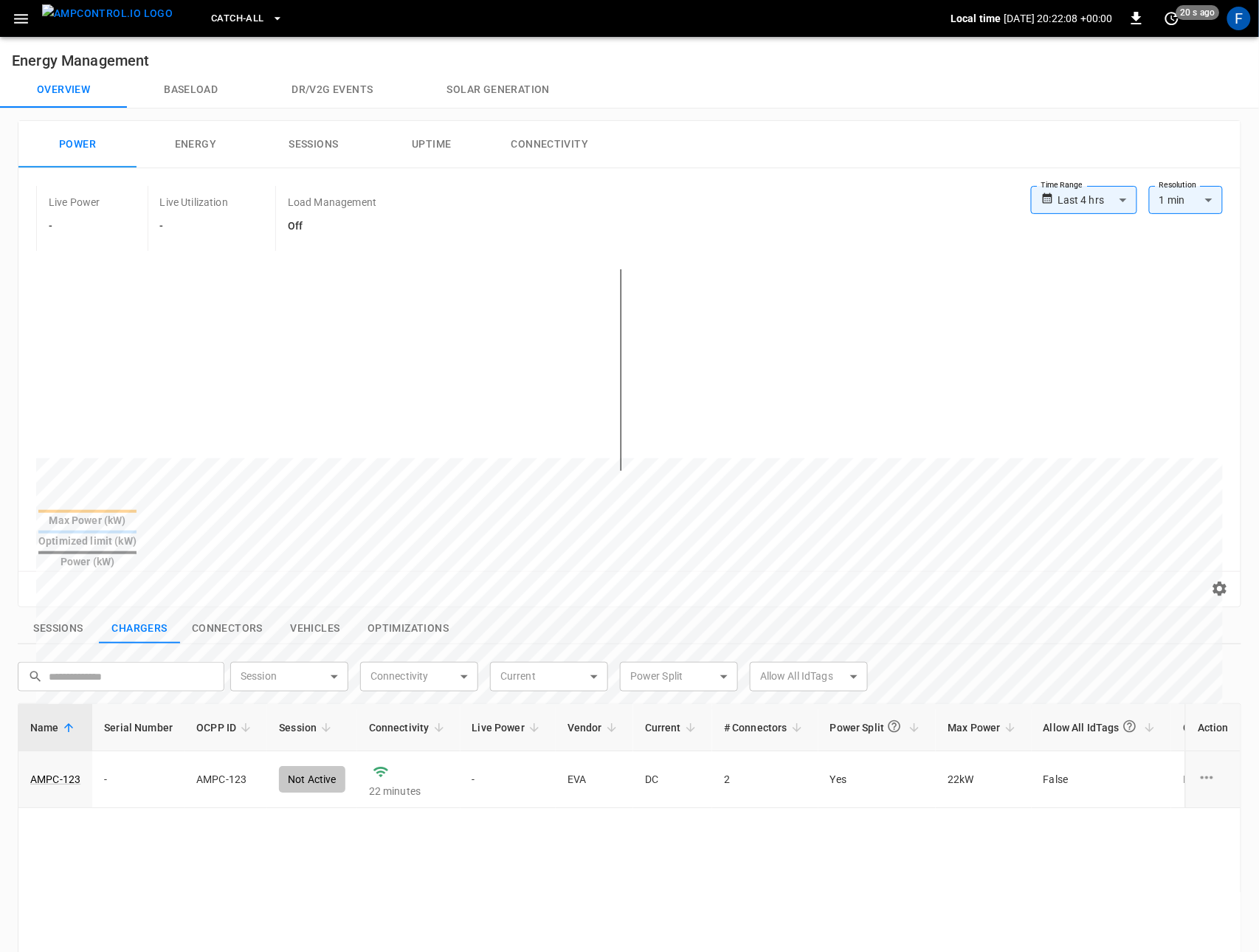
scroll to position [1, 0]
click at [211, 19] on span "Catch-all" at bounding box center [237, 18] width 52 height 17
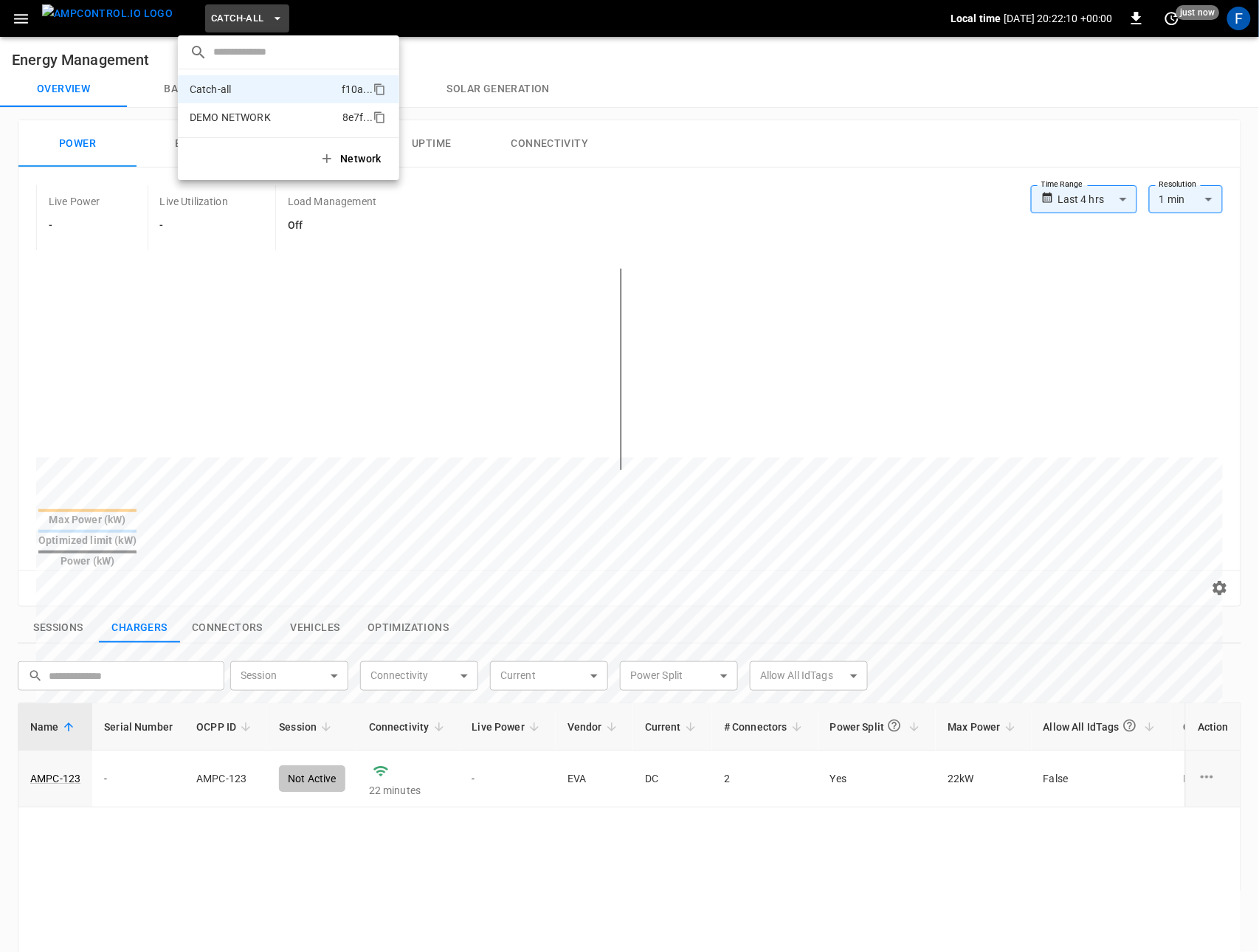
click at [230, 116] on p "DEMO NETWORK" at bounding box center [263, 117] width 147 height 15
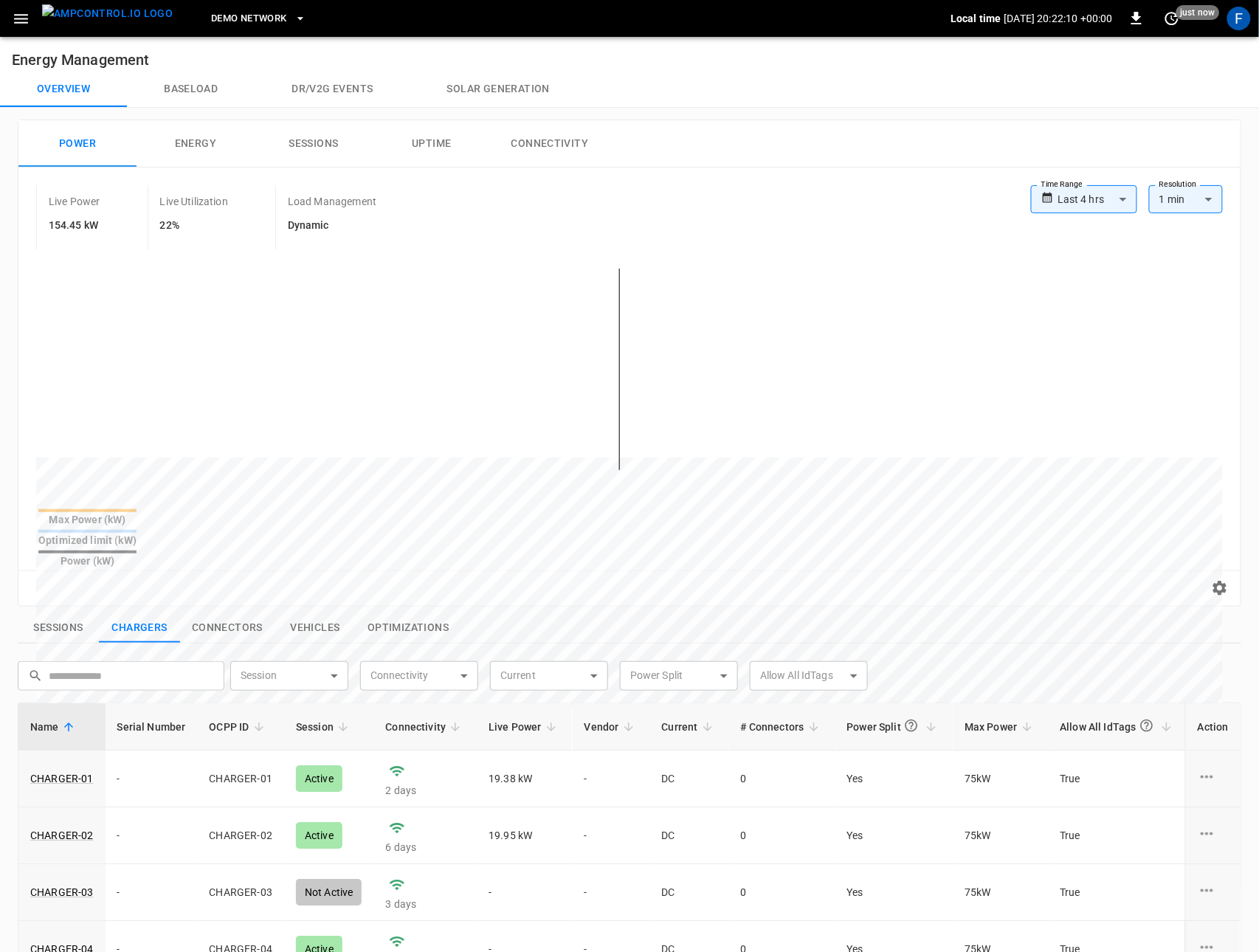
click at [535, 139] on button "Connectivity" at bounding box center [549, 144] width 118 height 48
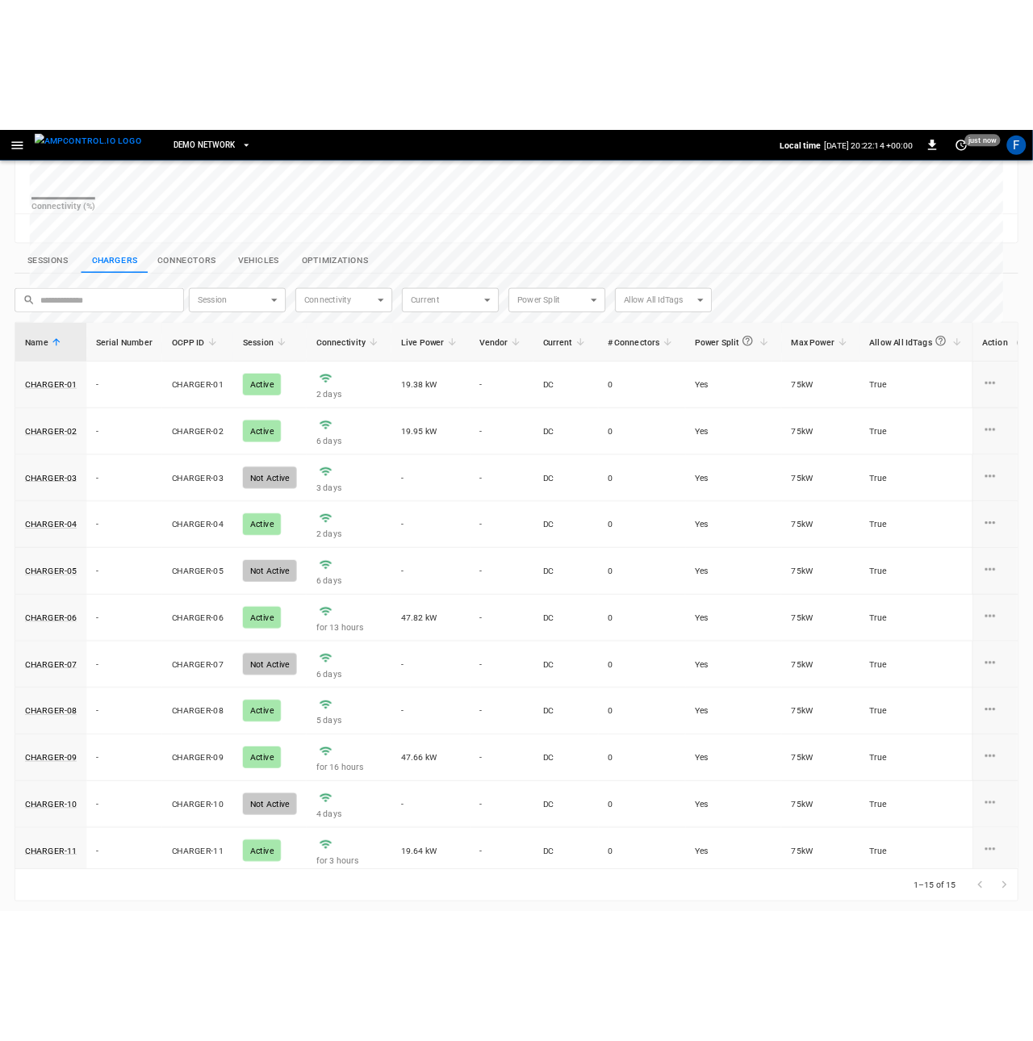
scroll to position [69, 0]
